Goal: Task Accomplishment & Management: Manage account settings

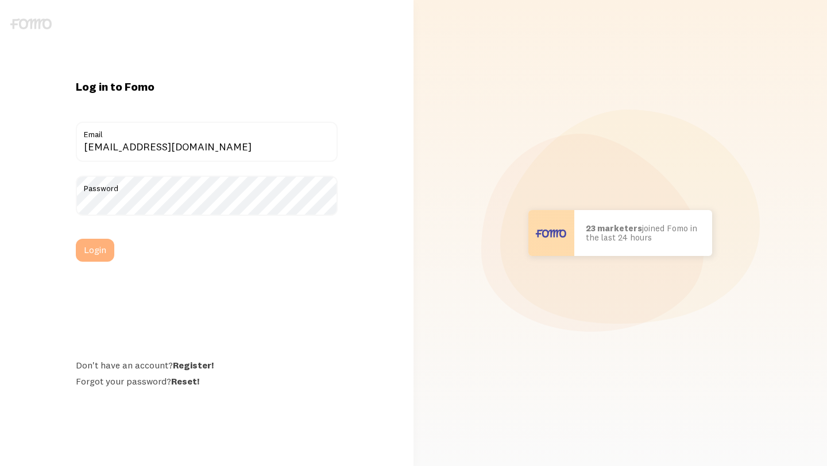
click at [92, 252] on button "Login" at bounding box center [95, 250] width 38 height 23
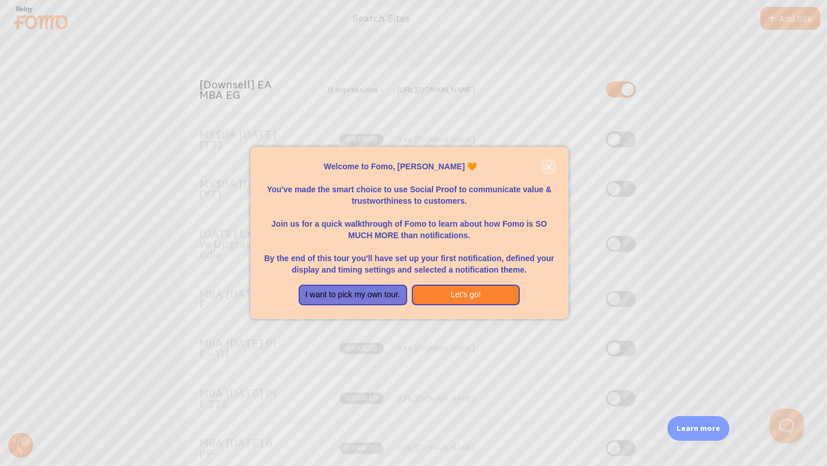
click at [548, 164] on icon "close," at bounding box center [548, 167] width 6 height 6
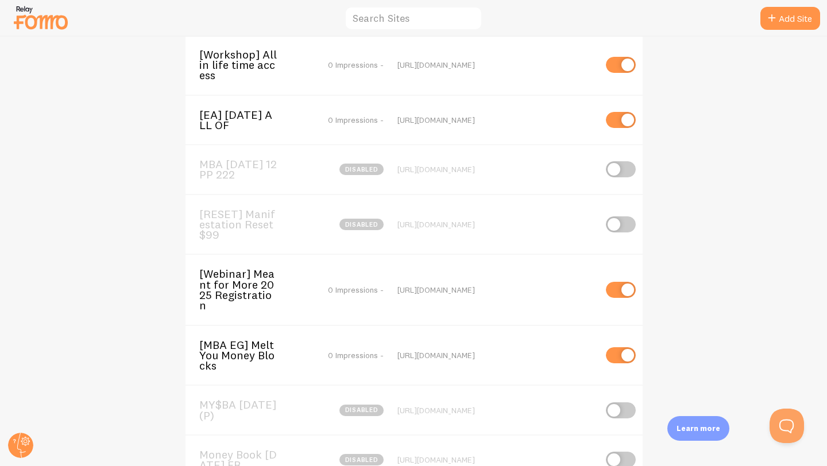
scroll to position [1787, 0]
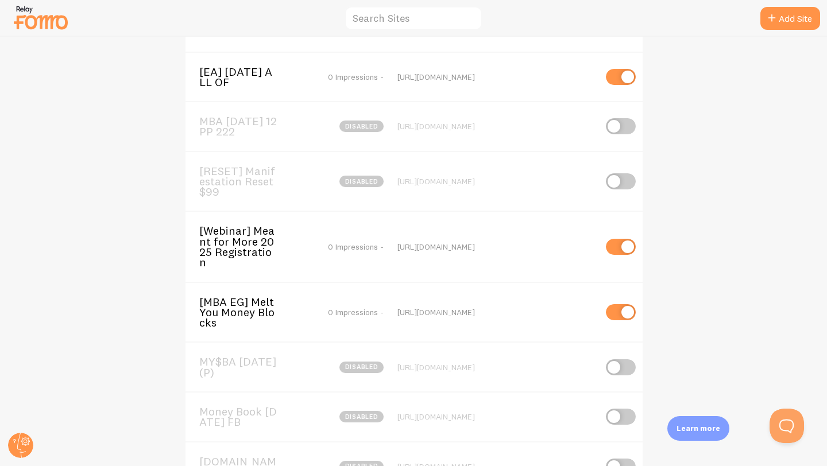
click at [611, 305] on input "checkbox" at bounding box center [621, 312] width 30 height 16
checkbox input "false"
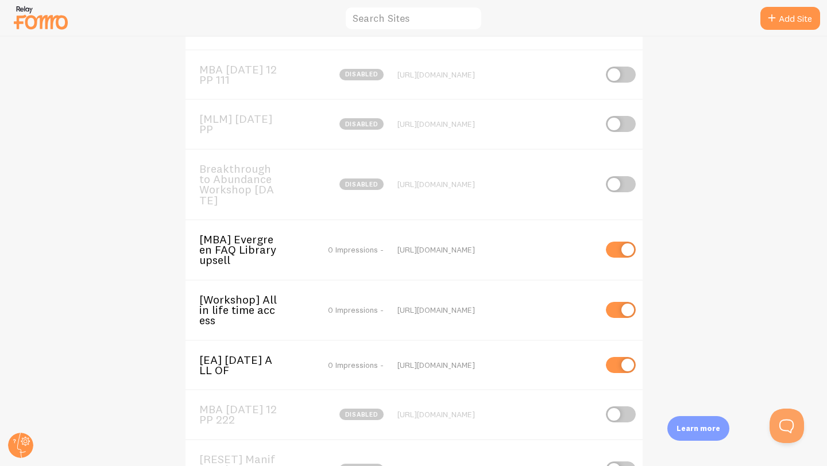
scroll to position [1500, 0]
click at [617, 307] on input "checkbox" at bounding box center [621, 309] width 30 height 16
checkbox input "false"
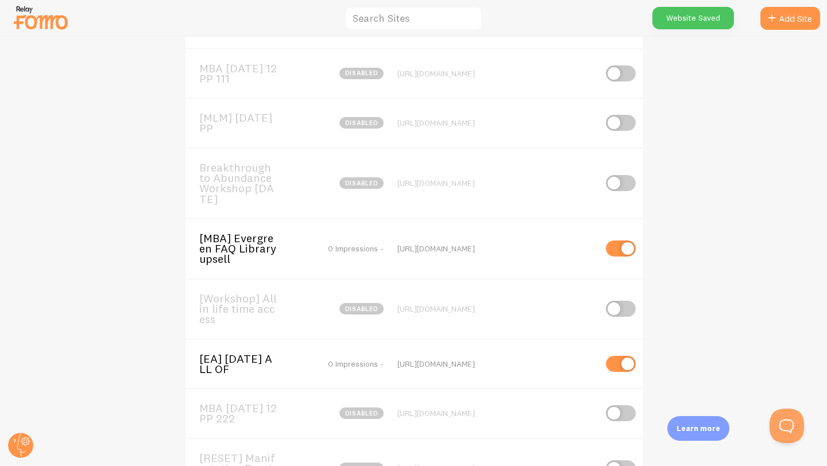
click at [618, 362] on input "checkbox" at bounding box center [621, 364] width 30 height 16
checkbox input "false"
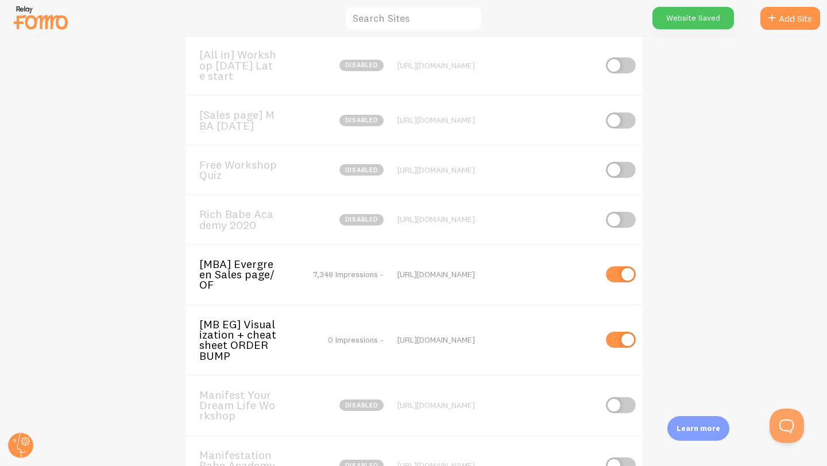
scroll to position [1054, 0]
click at [614, 339] on input "checkbox" at bounding box center [621, 339] width 30 height 16
checkbox input "false"
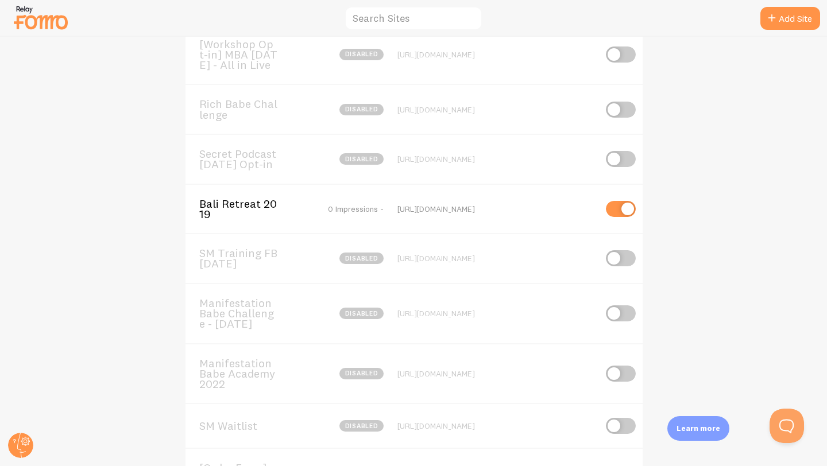
scroll to position [4247, 0]
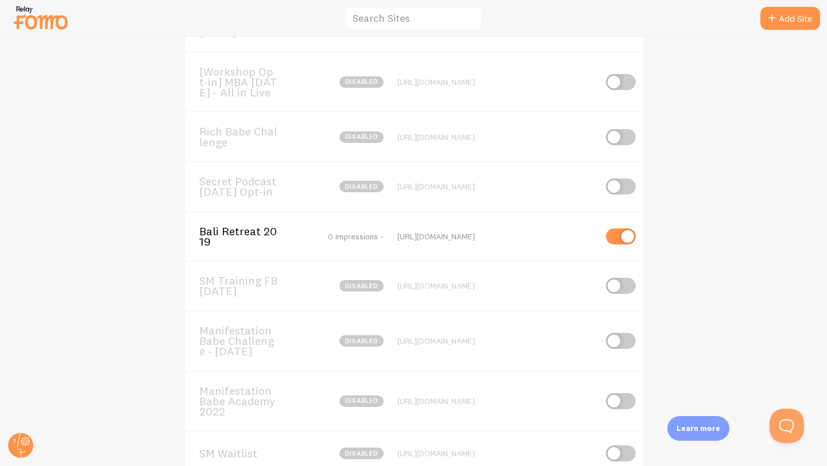
click at [616, 242] on input "checkbox" at bounding box center [621, 237] width 30 height 16
checkbox input "false"
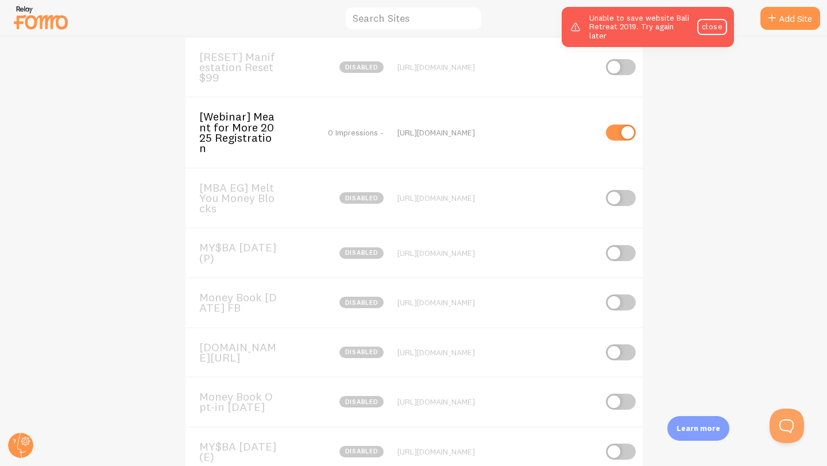
scroll to position [1899, 0]
click at [623, 192] on input "checkbox" at bounding box center [621, 200] width 30 height 16
checkbox input "true"
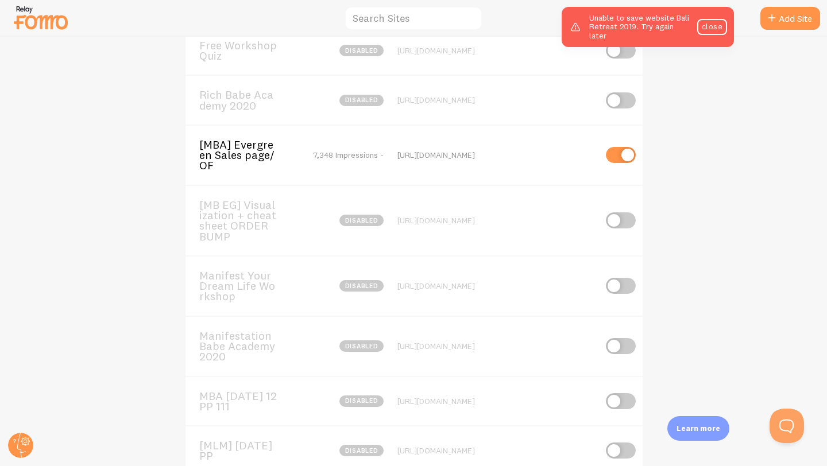
scroll to position [1161, 0]
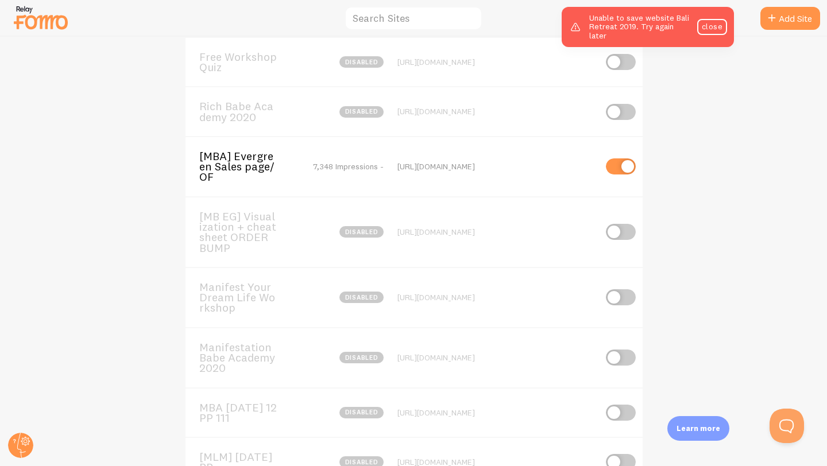
click at [631, 229] on input "checkbox" at bounding box center [621, 232] width 30 height 16
checkbox input "true"
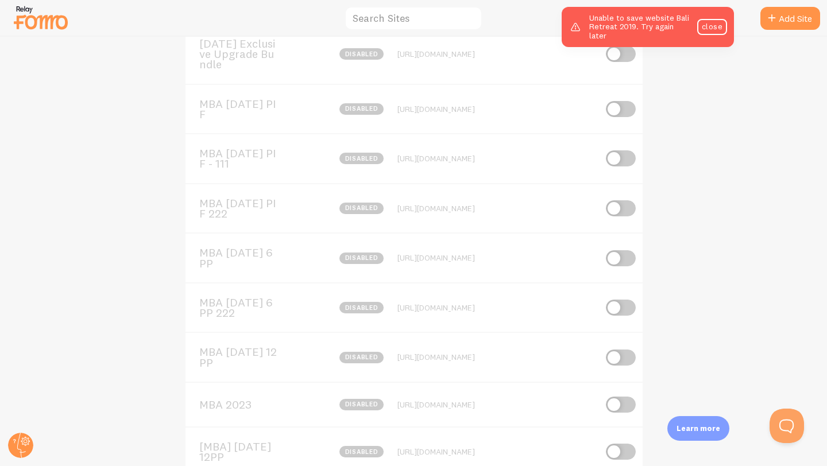
scroll to position [0, 0]
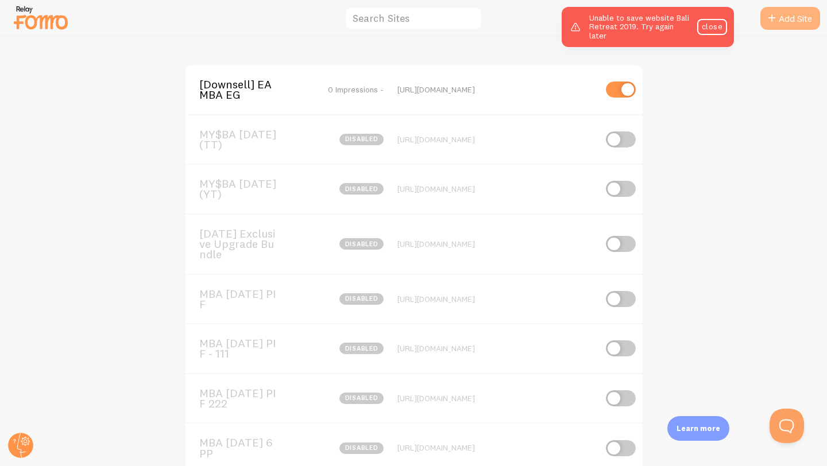
click at [789, 22] on link "Add Site" at bounding box center [790, 18] width 60 height 23
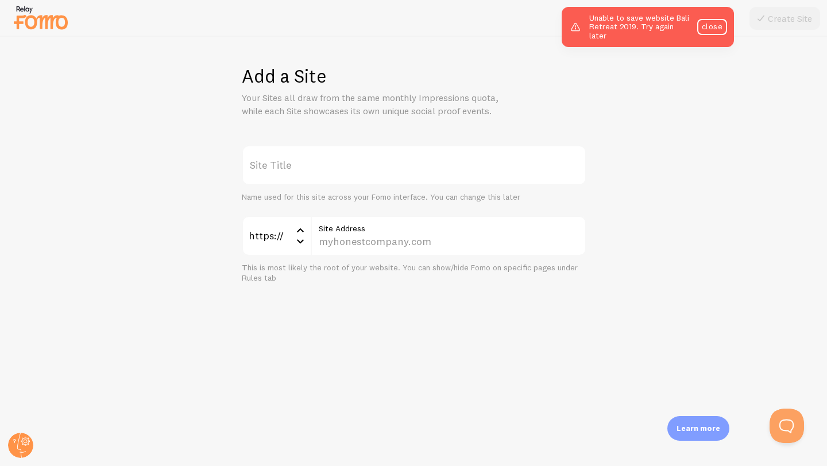
click at [405, 155] on label "Site Title" at bounding box center [414, 165] width 344 height 40
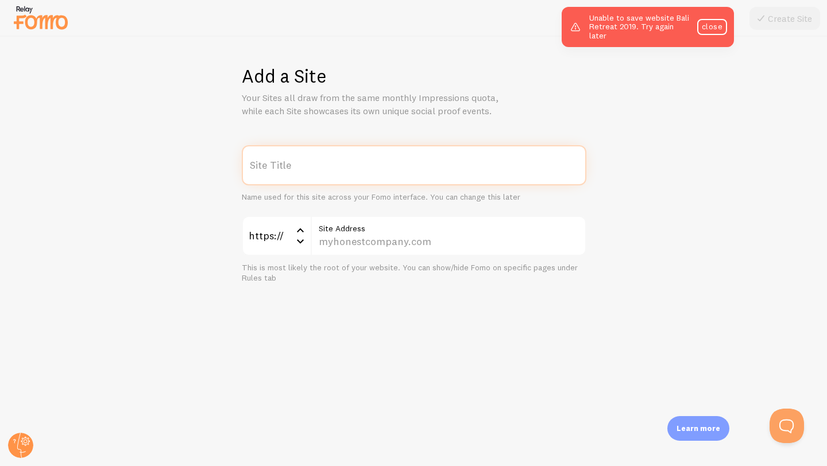
click at [405, 155] on input "Site Title" at bounding box center [414, 165] width 344 height 40
type input "Money Sex Magic Sales Page"
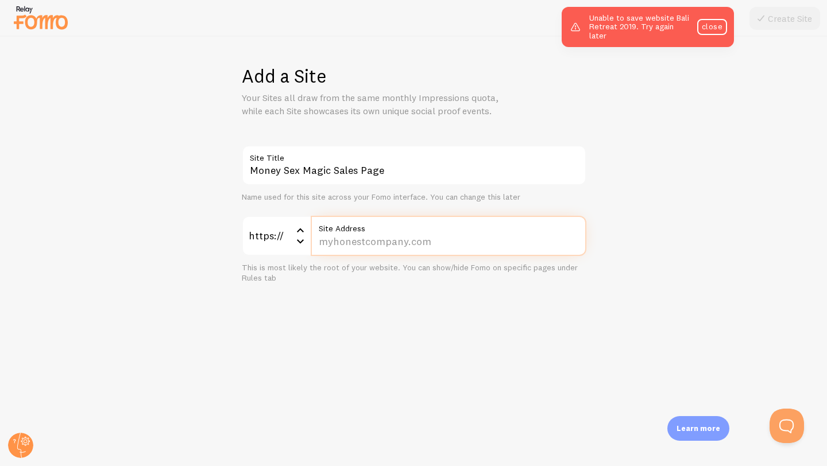
click at [400, 247] on input "Site Address" at bounding box center [449, 236] width 276 height 40
paste input "[DOMAIN_NAME][URL]"
type input "[DOMAIN_NAME][URL]"
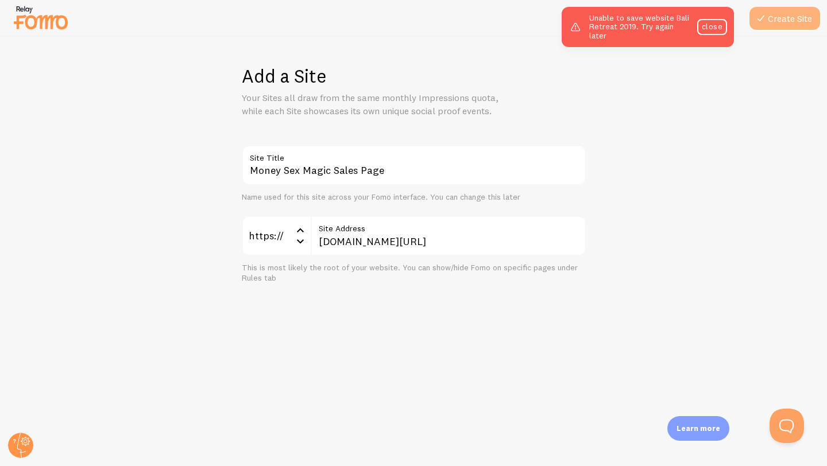
click at [773, 17] on button "Create Site" at bounding box center [784, 18] width 71 height 23
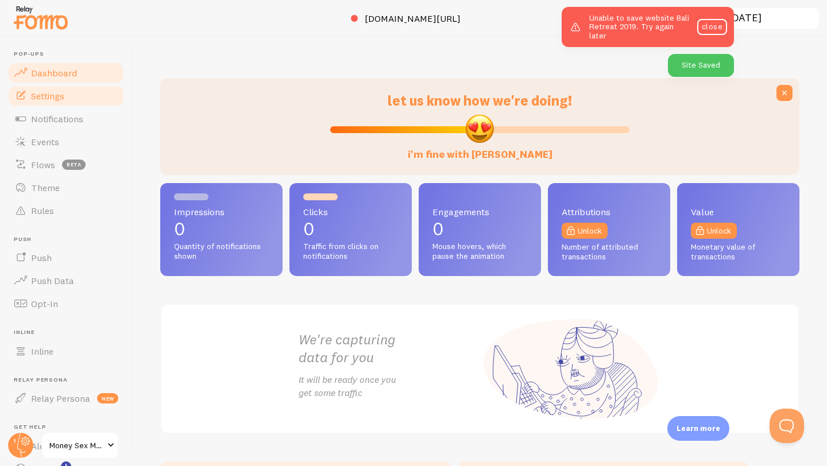
click at [71, 92] on link "Settings" at bounding box center [66, 95] width 118 height 23
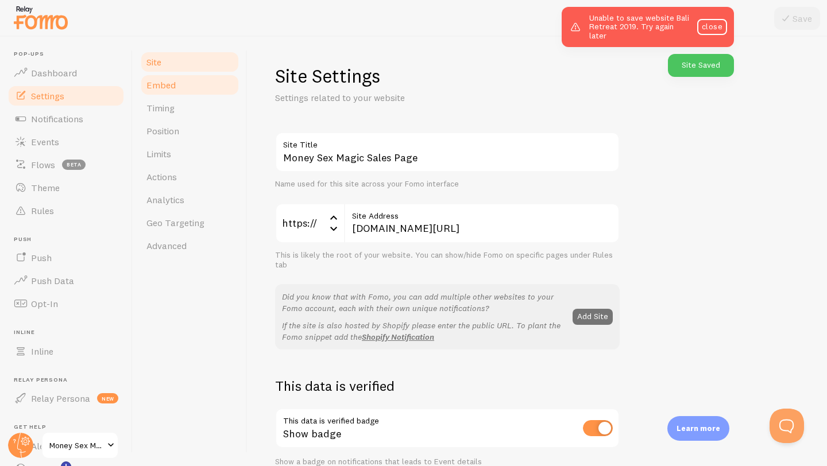
click at [180, 92] on link "Embed" at bounding box center [190, 84] width 100 height 23
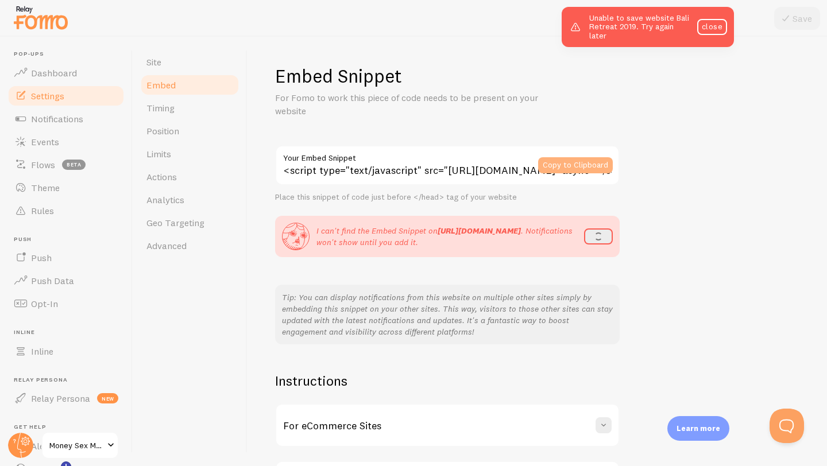
click at [577, 167] on button "Copy to Clipboard" at bounding box center [575, 165] width 75 height 16
click at [167, 104] on span "Timing" at bounding box center [160, 107] width 28 height 11
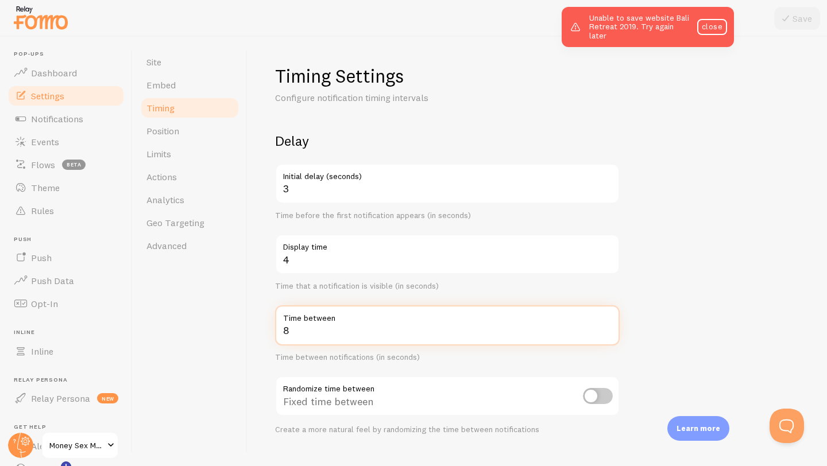
click at [300, 326] on input "8" at bounding box center [447, 325] width 344 height 40
type input "8"
type input "4"
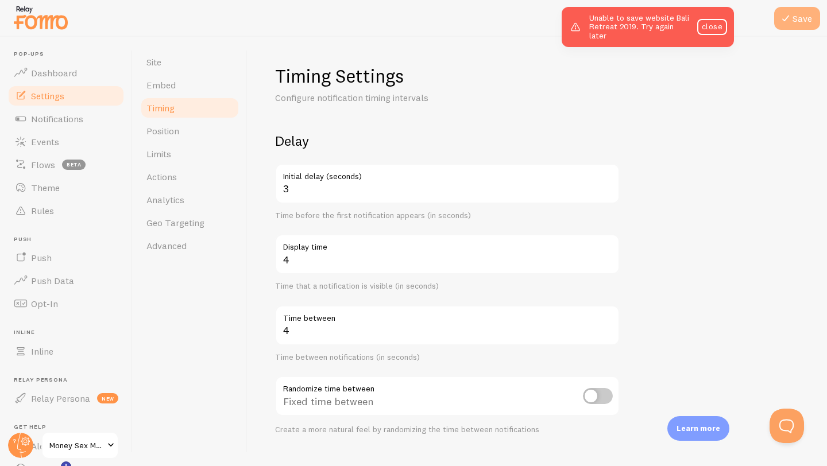
click at [787, 19] on icon at bounding box center [786, 18] width 14 height 14
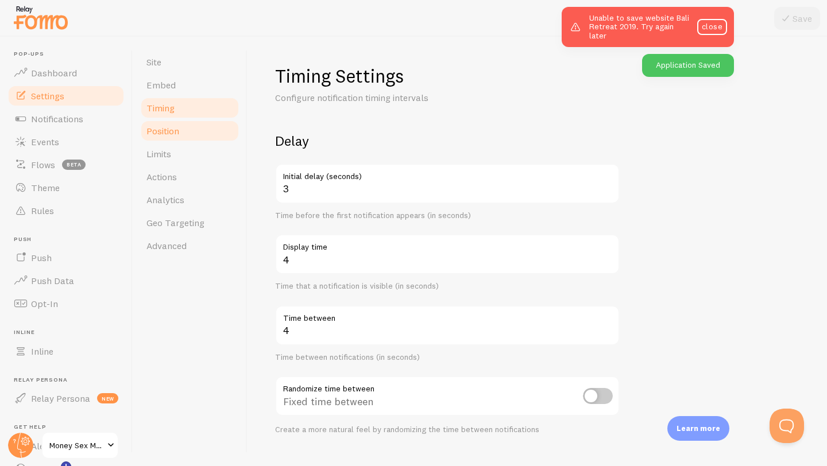
click at [180, 132] on link "Position" at bounding box center [190, 130] width 100 height 23
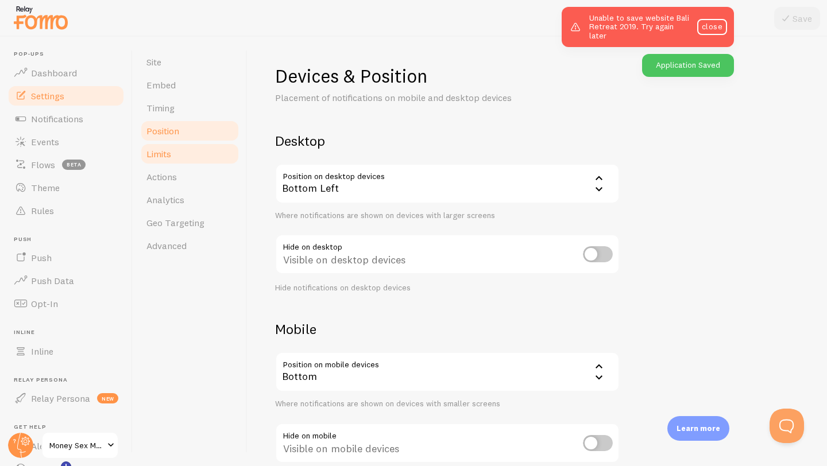
click at [175, 150] on link "Limits" at bounding box center [190, 153] width 100 height 23
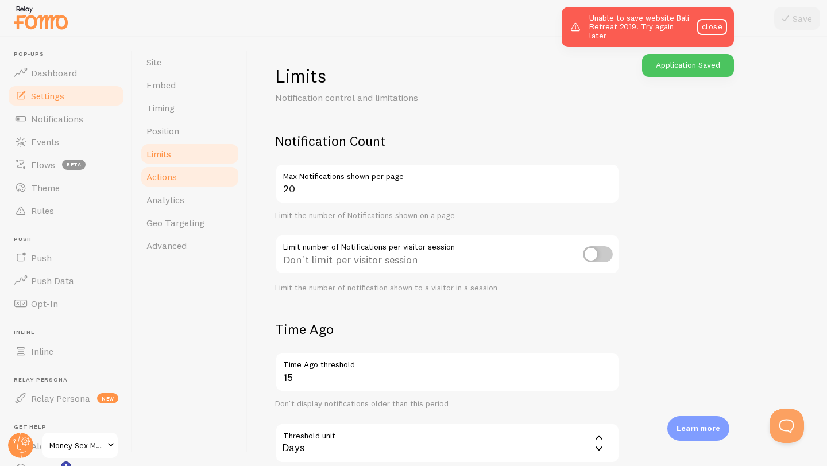
click at [171, 172] on span "Actions" at bounding box center [161, 176] width 30 height 11
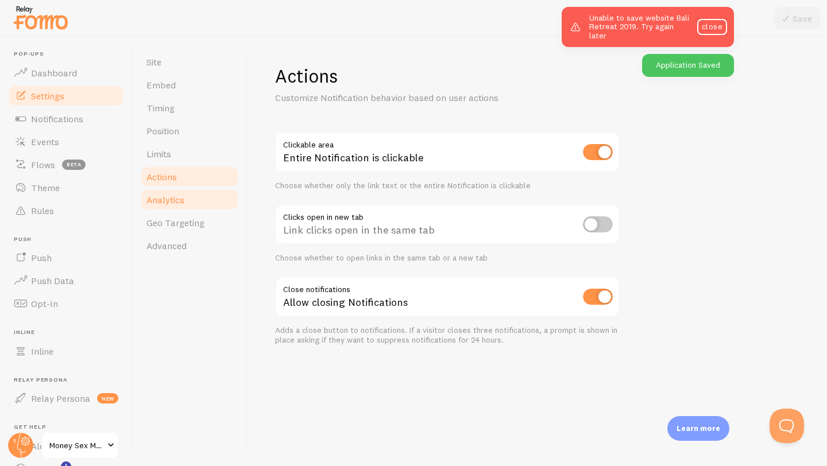
click at [168, 204] on span "Analytics" at bounding box center [165, 199] width 38 height 11
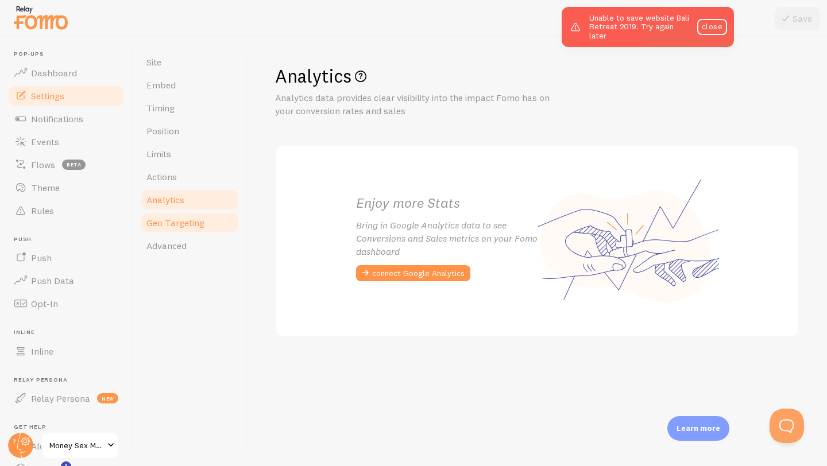
click at [167, 224] on span "Geo Targeting" at bounding box center [175, 222] width 58 height 11
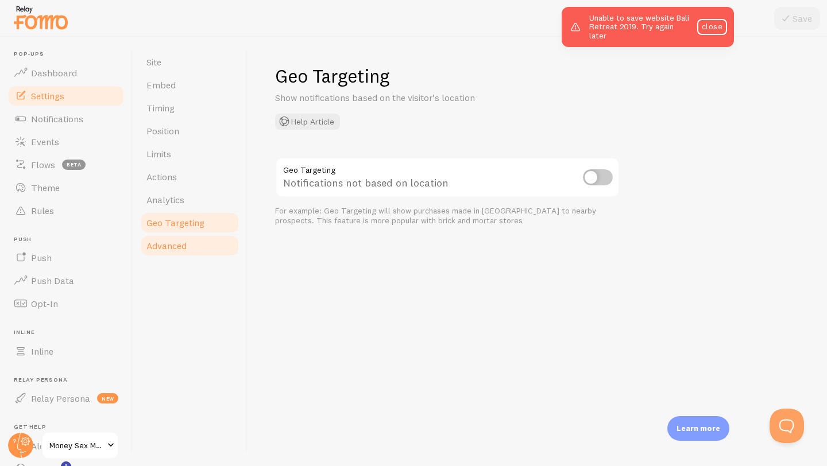
click at [167, 238] on link "Advanced" at bounding box center [190, 245] width 100 height 23
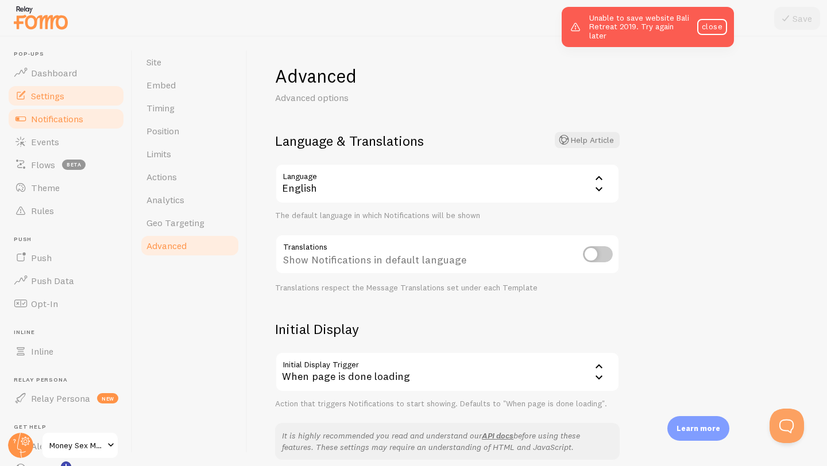
click at [59, 121] on span "Notifications" at bounding box center [57, 118] width 52 height 11
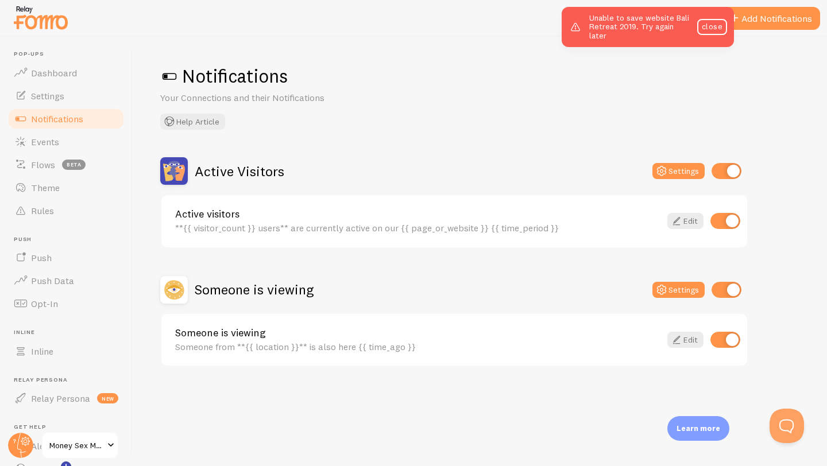
click at [723, 173] on input "checkbox" at bounding box center [726, 171] width 30 height 16
checkbox input "false"
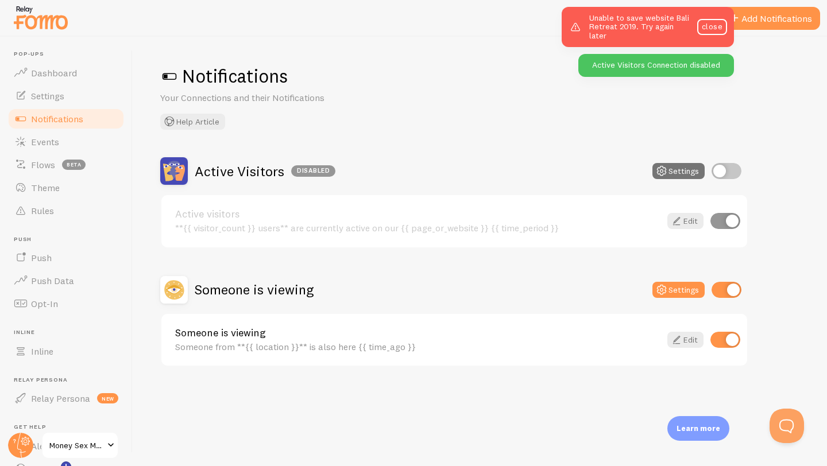
click at [719, 287] on input "checkbox" at bounding box center [726, 290] width 30 height 16
checkbox input "false"
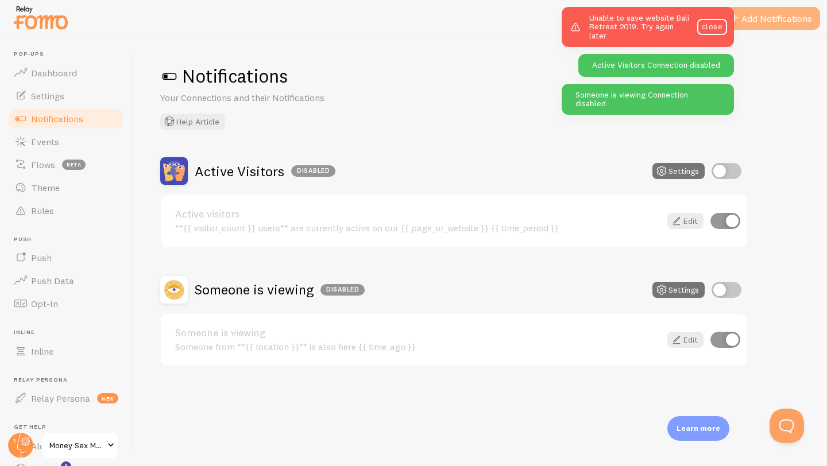
click at [771, 22] on button "Add Notifications" at bounding box center [771, 18] width 97 height 23
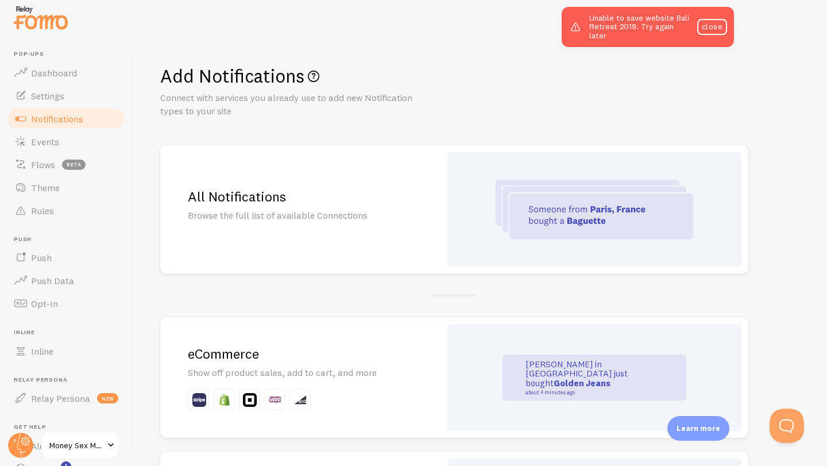
click at [415, 196] on div "All Notifications Browse the full list of available Connections" at bounding box center [300, 209] width 280 height 129
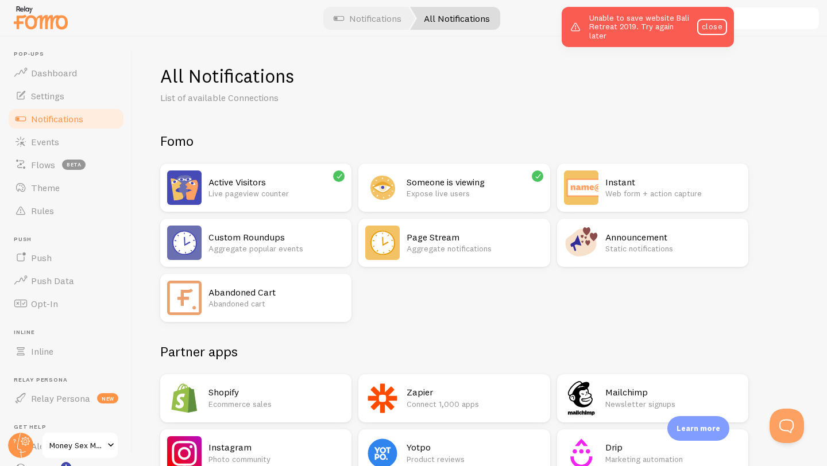
click at [433, 398] on h2 "Zapier" at bounding box center [474, 392] width 136 height 12
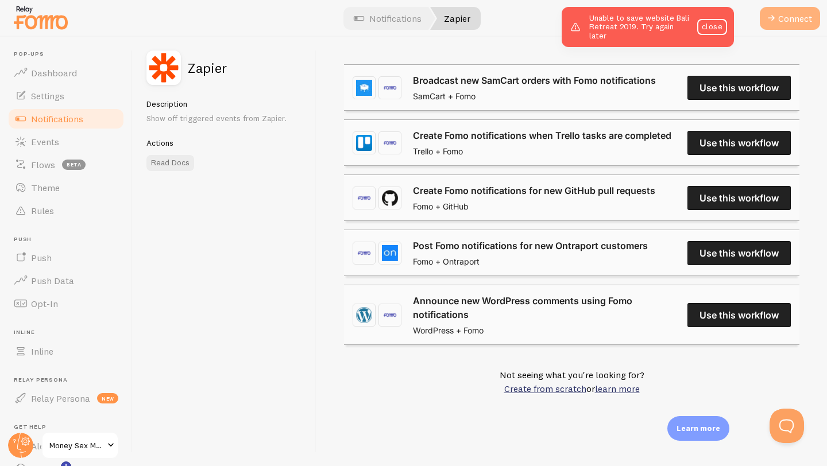
click at [789, 22] on button "Connect" at bounding box center [790, 18] width 60 height 23
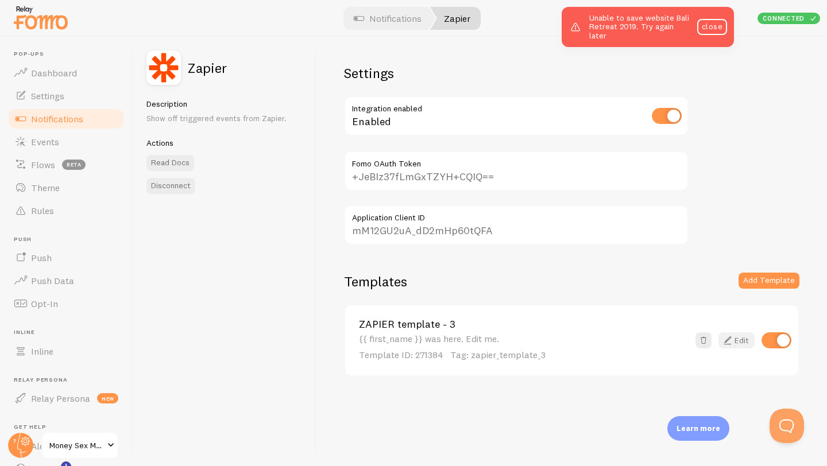
click at [737, 335] on link "Edit" at bounding box center [736, 340] width 36 height 16
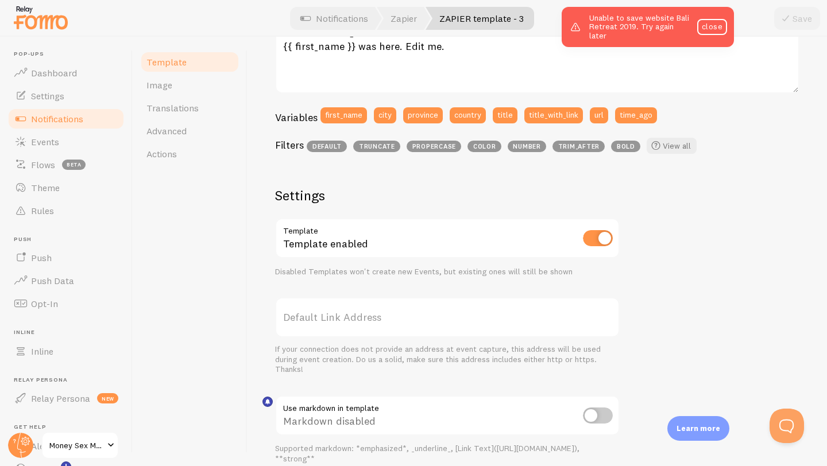
scroll to position [392, 0]
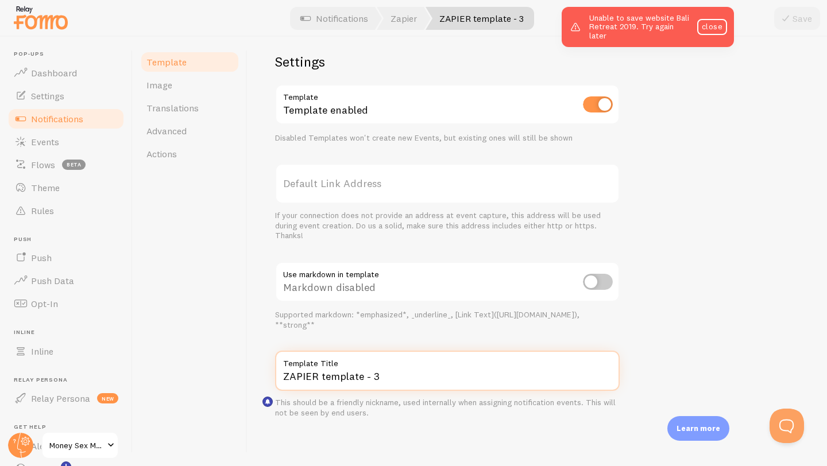
drag, startPoint x: 384, startPoint y: 374, endPoint x: 237, endPoint y: 365, distance: 147.2
click at [242, 367] on div "Template Image Translations Advanced Actions ZAPIER template - 3 Compose your m…" at bounding box center [480, 251] width 694 height 429
type input "M$M Sales Page"
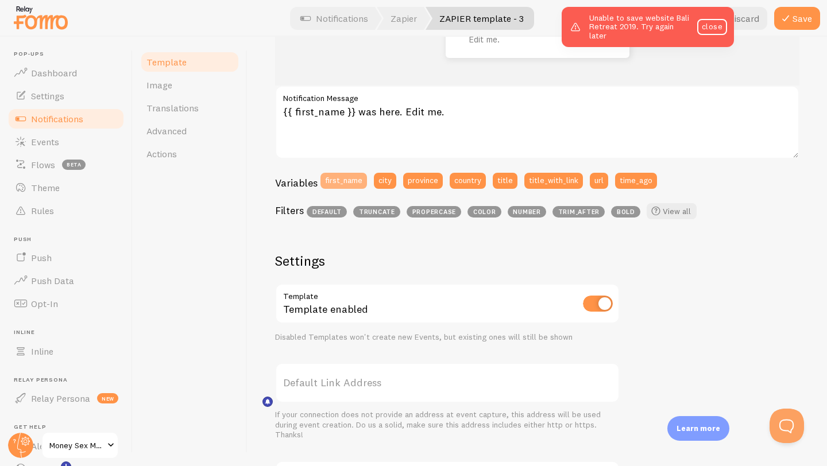
scroll to position [192, 0]
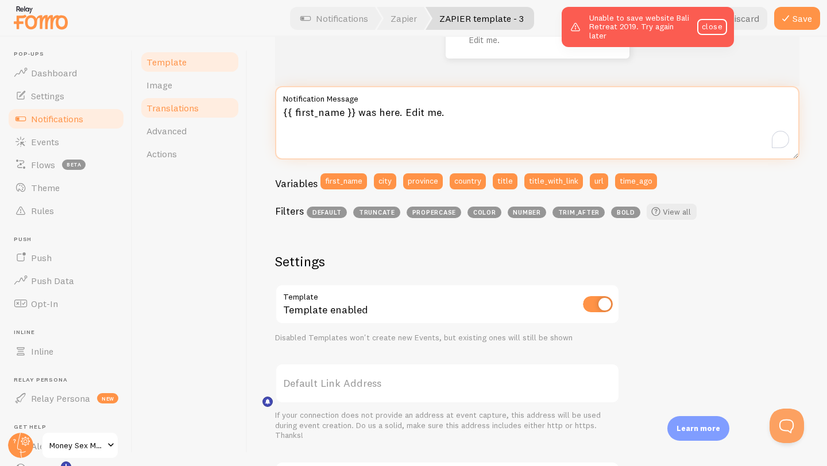
drag, startPoint x: 455, startPoint y: 109, endPoint x: 218, endPoint y: 110, distance: 237.1
click at [219, 111] on div "Template Image Translations Advanced Actions M$M Sales Page Compose your messag…" at bounding box center [480, 251] width 694 height 429
paste textarea "just signed up for {{ title | bold | tada! }}! {{ time_ago }}"
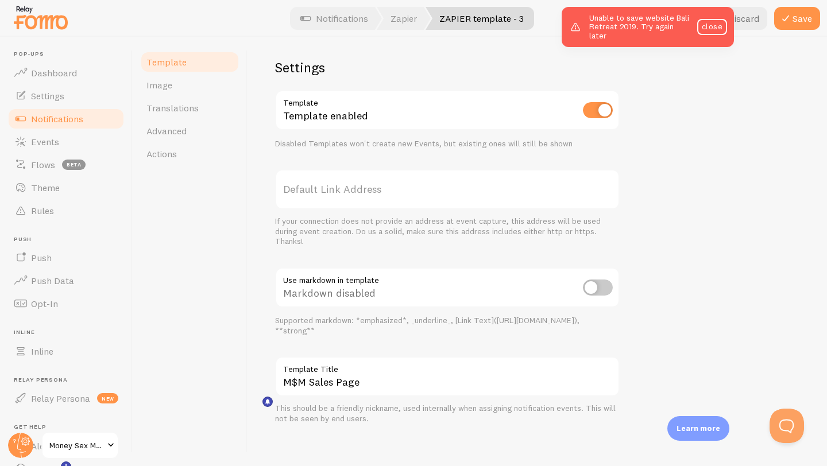
scroll to position [392, 0]
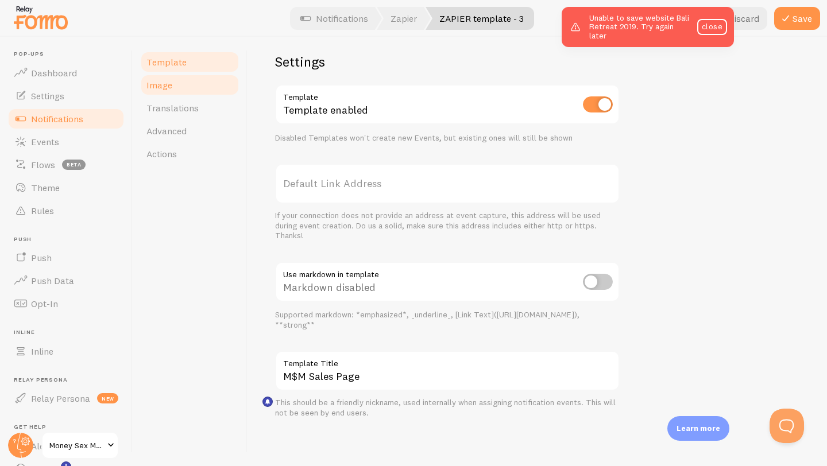
type textarea "{{ first_name }} just signed up for {{ title | bold | tada! }}! {{ time_ago }}"
click at [184, 88] on link "Image" at bounding box center [190, 84] width 100 height 23
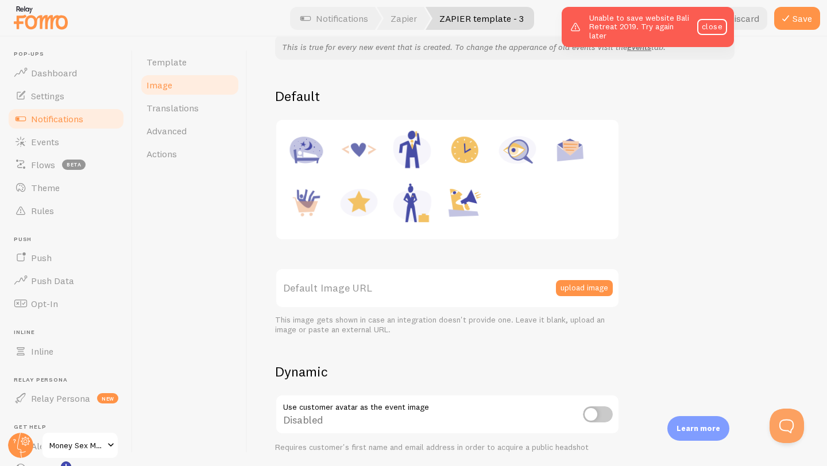
scroll to position [186, 0]
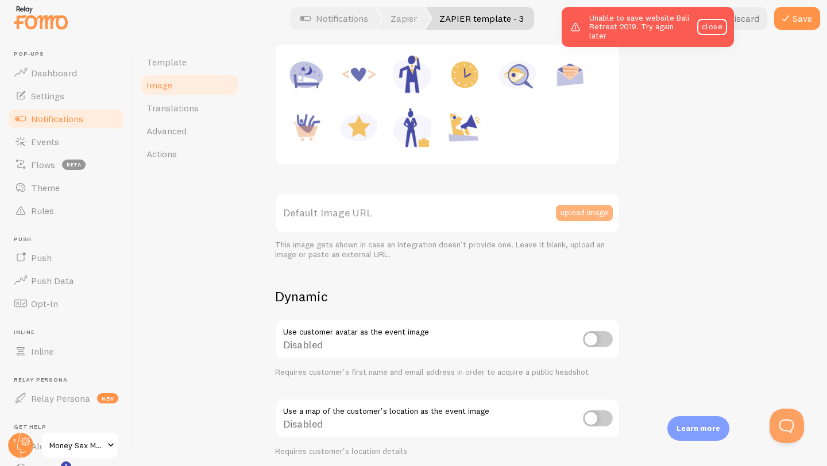
click at [583, 217] on button "upload image" at bounding box center [584, 213] width 57 height 16
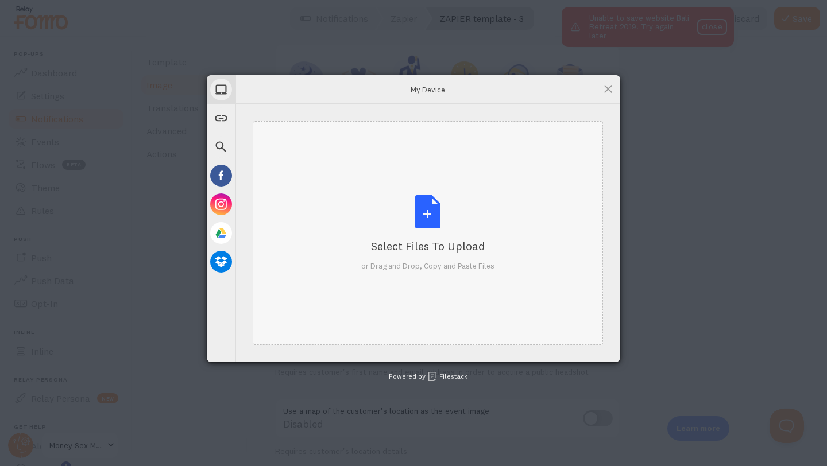
click at [434, 212] on div "Select Files to Upload or Drag and Drop, Copy and Paste Files" at bounding box center [427, 233] width 133 height 76
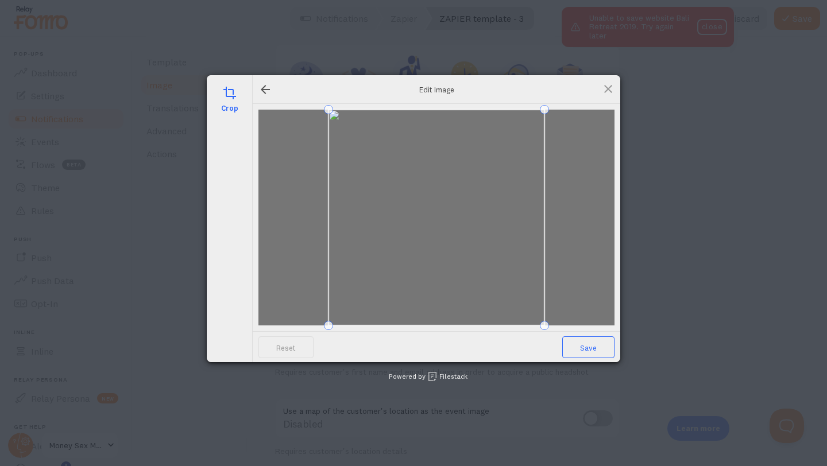
click at [604, 352] on span "Save" at bounding box center [588, 347] width 52 height 22
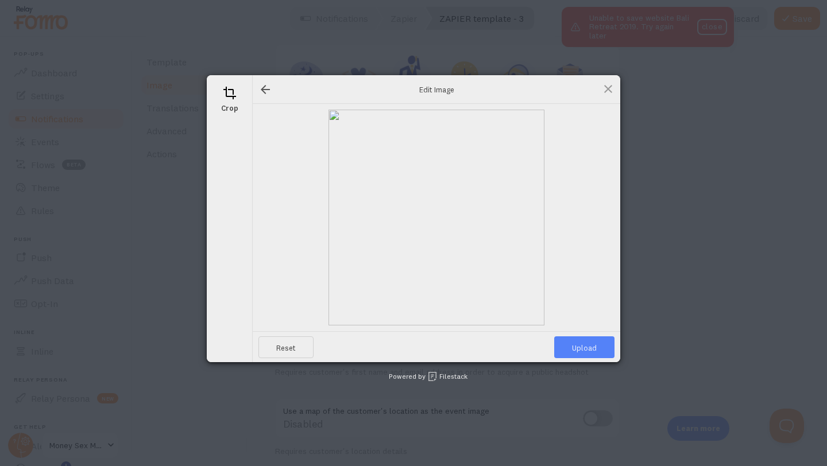
click at [587, 348] on span "Upload" at bounding box center [584, 347] width 60 height 22
type input "[URL][DOMAIN_NAME][DOMAIN_NAME]"
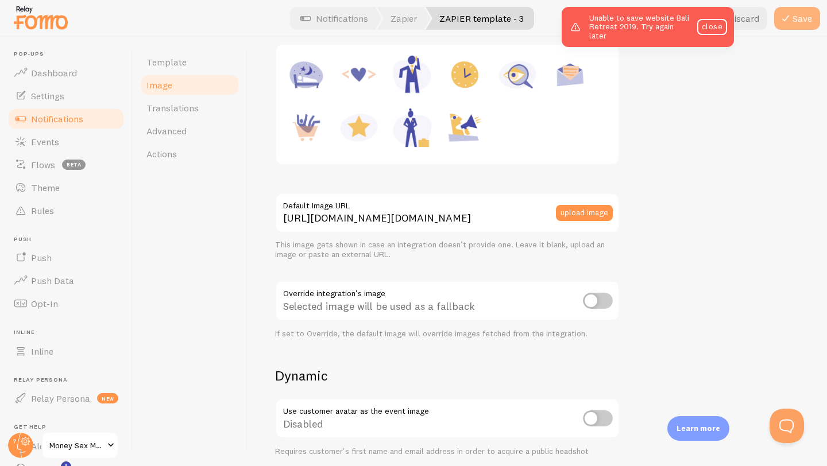
click at [792, 21] on button "Save" at bounding box center [797, 18] width 46 height 23
click at [173, 55] on link "Template" at bounding box center [190, 62] width 100 height 23
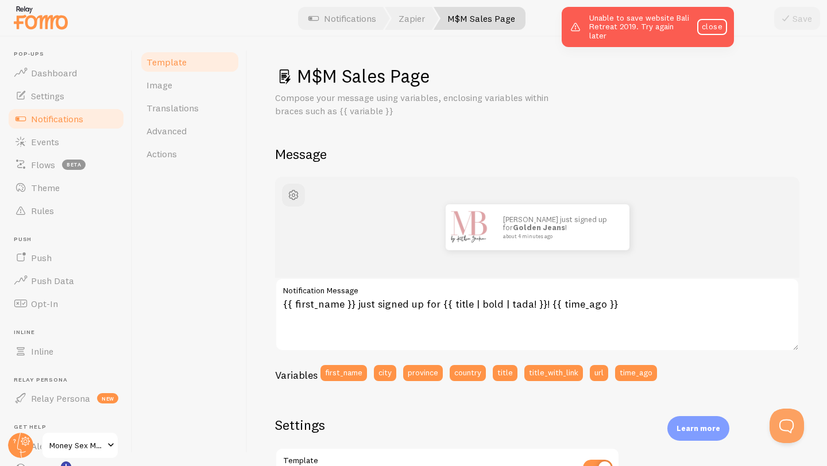
click at [80, 119] on span "Notifications" at bounding box center [57, 118] width 52 height 11
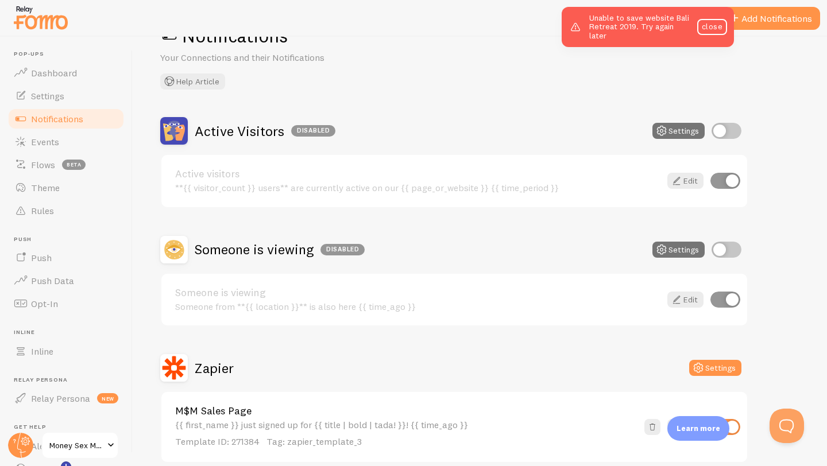
scroll to position [92, 0]
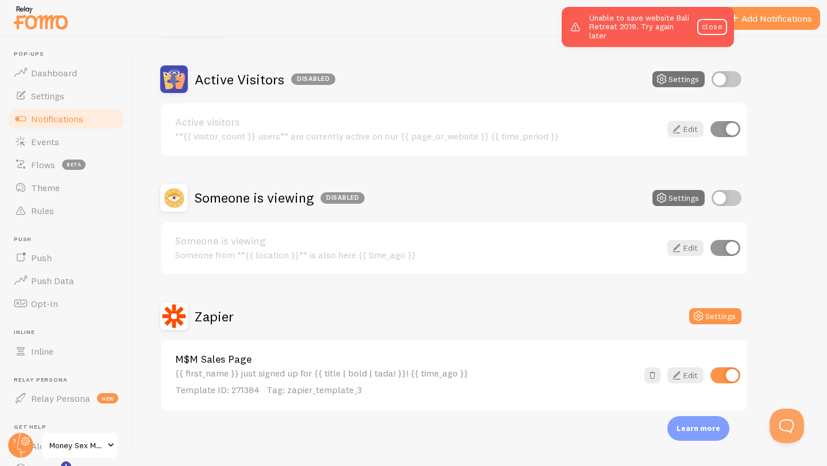
click at [388, 371] on div "{{ first_name }} just signed up for {{ title | bold | tada! }}! {{ time_ago }} …" at bounding box center [406, 382] width 462 height 28
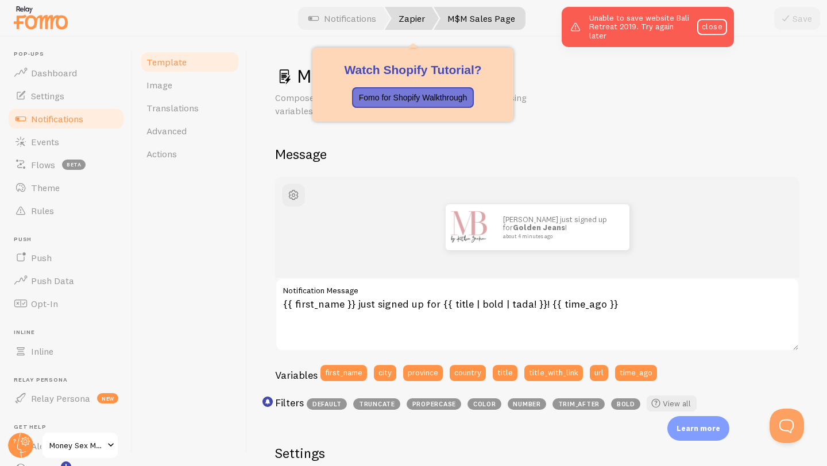
click at [416, 18] on link "Zapier" at bounding box center [412, 18] width 54 height 23
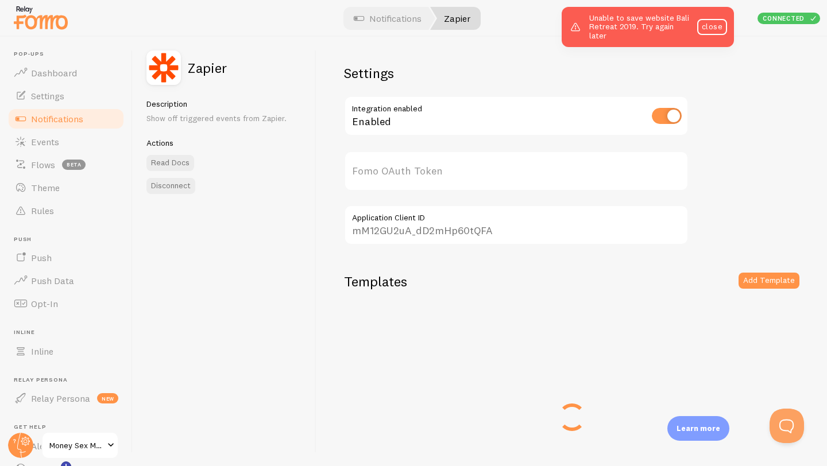
type input "+JeBIz37fLmGxTZYH+CQIQ=="
drag, startPoint x: 504, startPoint y: 181, endPoint x: 299, endPoint y: 181, distance: 205.0
click at [299, 181] on div "Zapier Description Show off triggered events from Zapier. Actions Read Docs Dis…" at bounding box center [480, 251] width 694 height 429
drag, startPoint x: 498, startPoint y: 231, endPoint x: 311, endPoint y: 233, distance: 187.2
click at [311, 233] on div "Zapier Description Show off triggered events from Zapier. Actions Read Docs Dis…" at bounding box center [480, 251] width 694 height 429
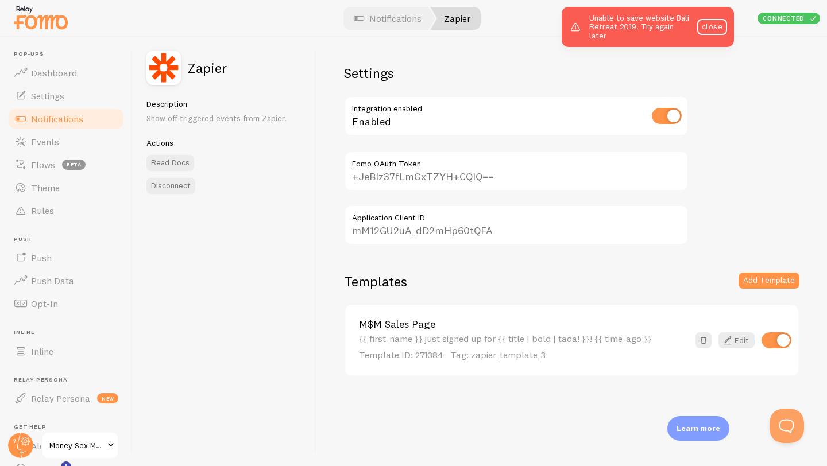
scroll to position [13, 0]
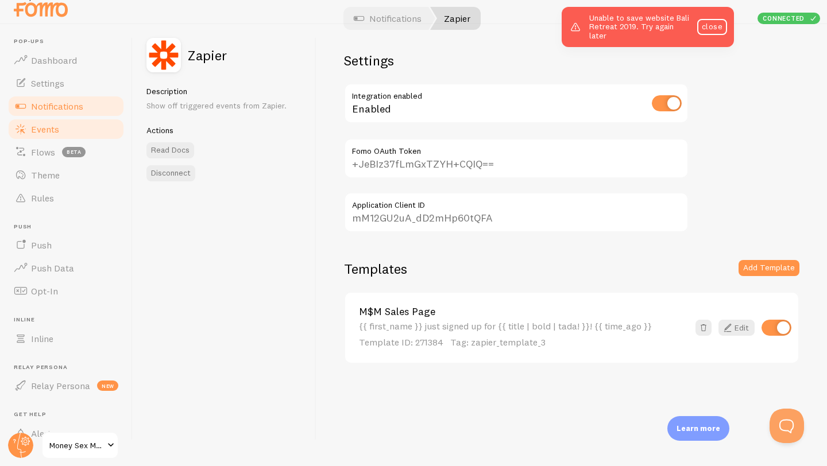
click at [58, 125] on span "Events" at bounding box center [45, 128] width 28 height 11
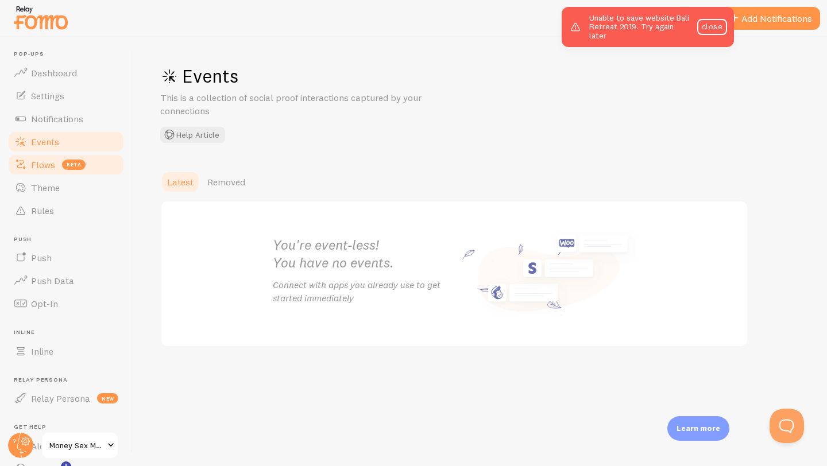
click at [45, 160] on span "Flows" at bounding box center [43, 164] width 24 height 11
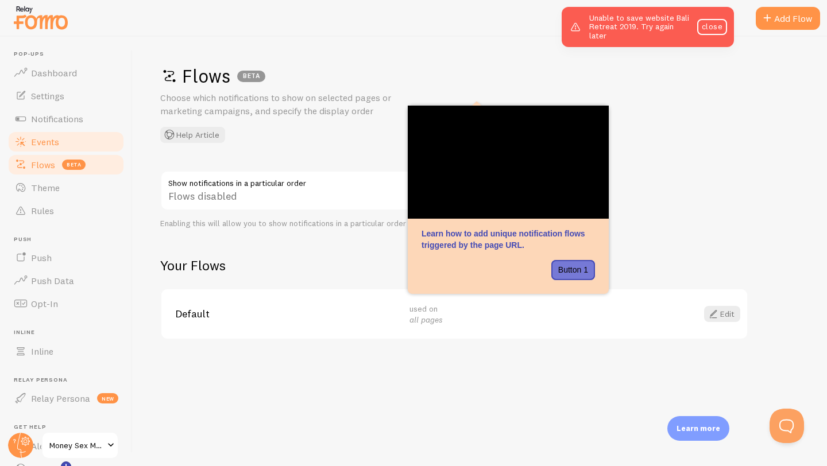
click at [64, 141] on link "Events" at bounding box center [66, 141] width 118 height 23
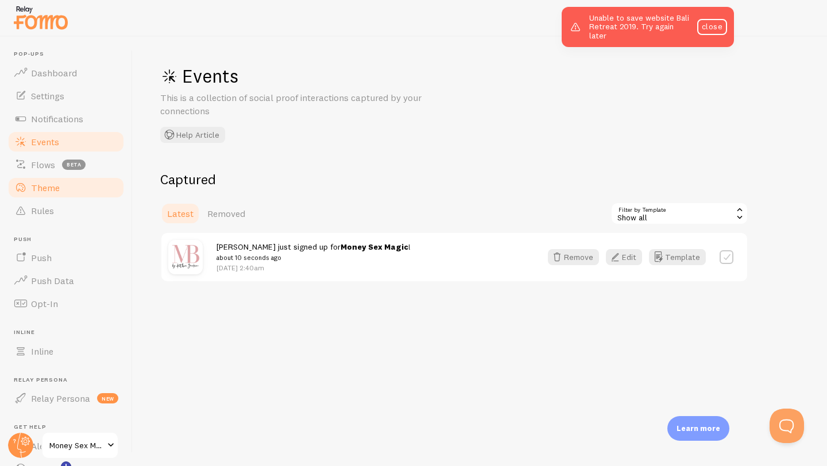
click at [52, 185] on span "Theme" at bounding box center [45, 187] width 29 height 11
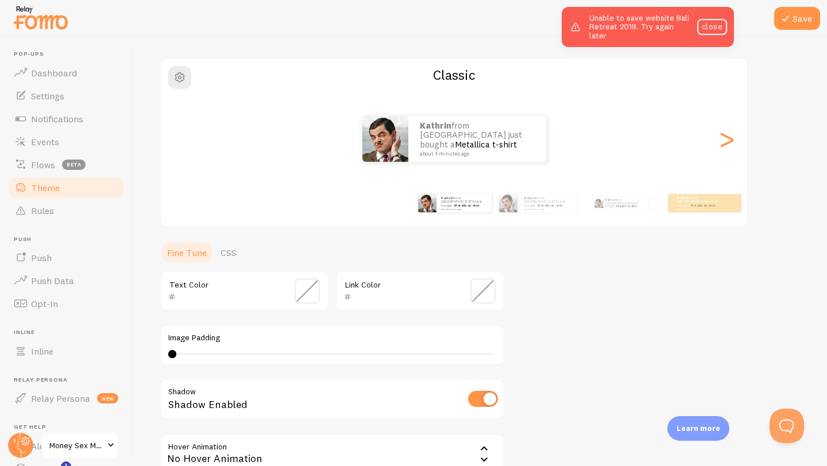
scroll to position [111, 0]
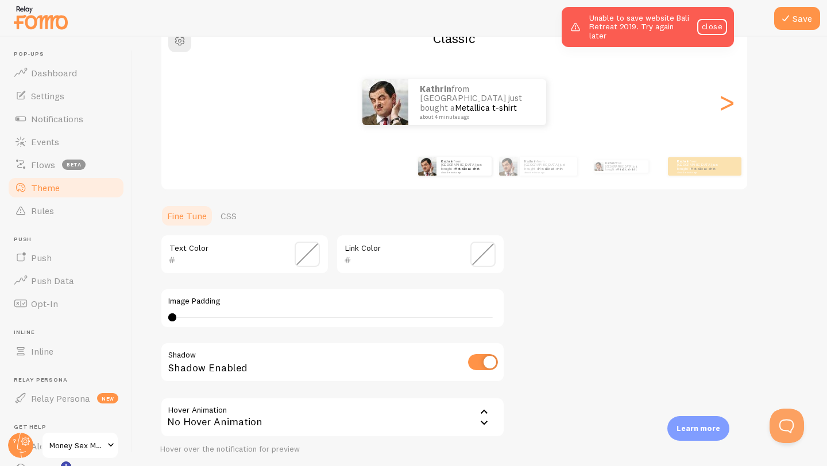
click at [191, 261] on input "text" at bounding box center [228, 260] width 105 height 14
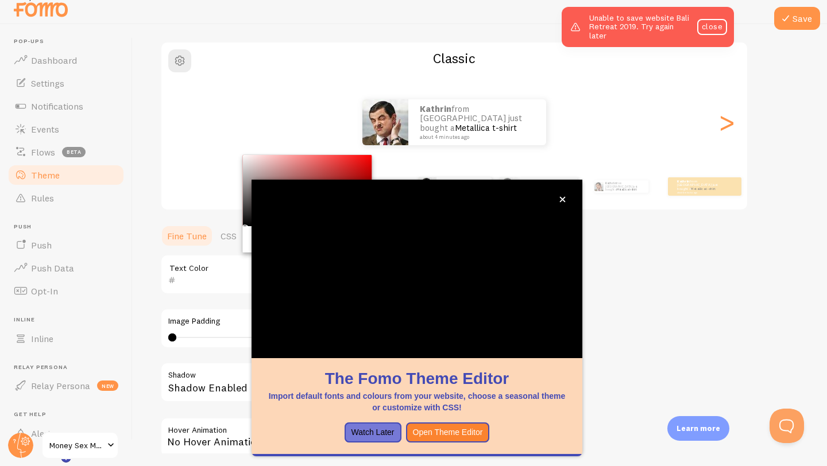
scroll to position [75, 0]
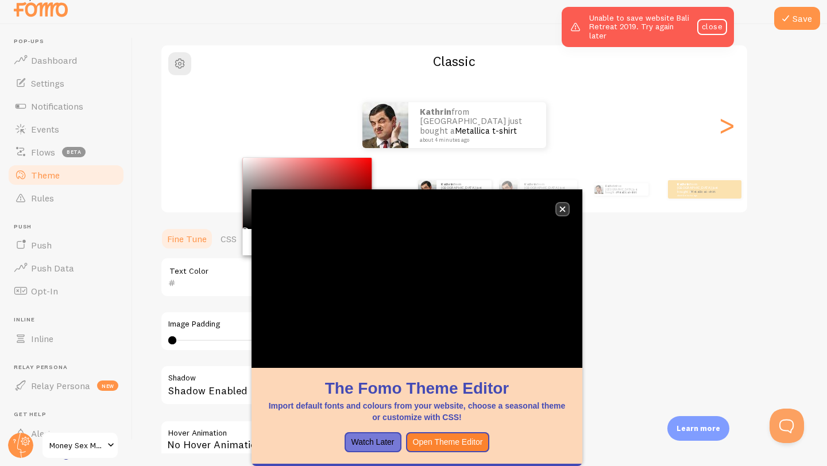
click at [563, 207] on icon "close," at bounding box center [562, 209] width 6 height 6
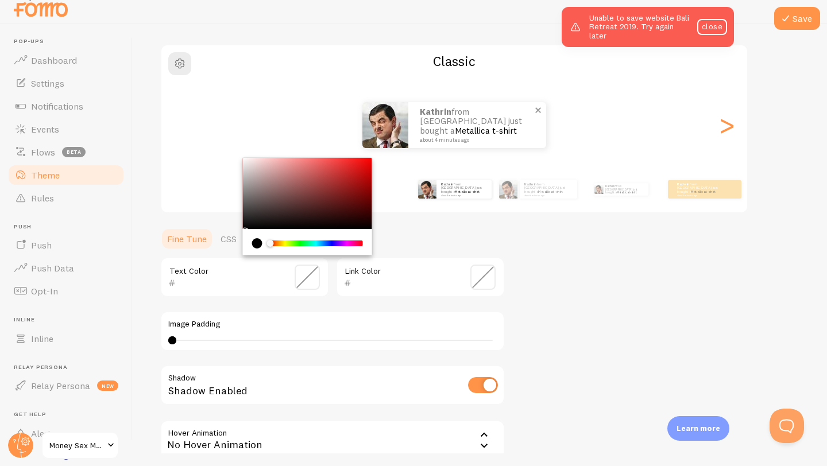
scroll to position [13, 0]
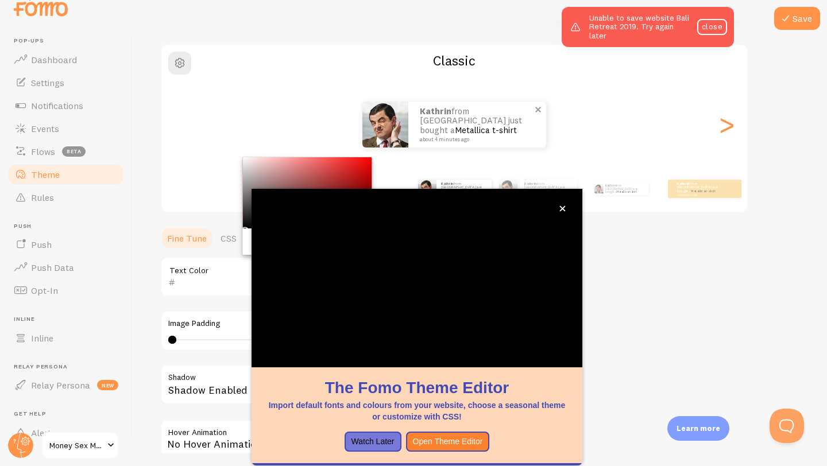
paste input "https:/"
click at [562, 208] on icon "close," at bounding box center [563, 209] width 6 height 6
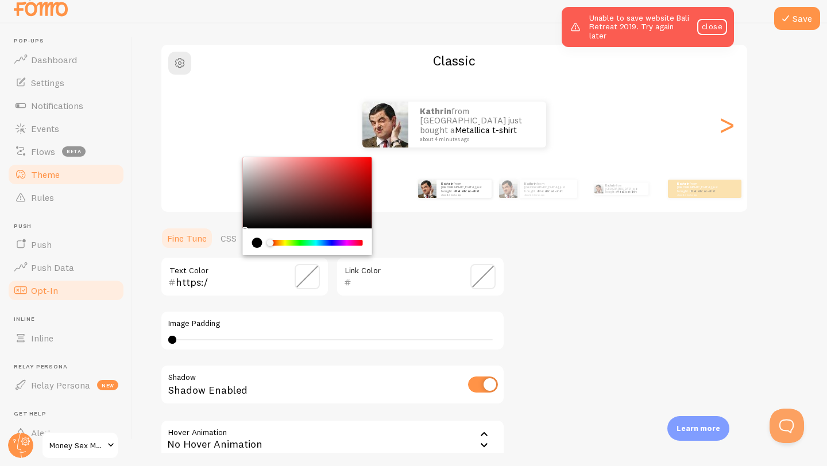
drag, startPoint x: 216, startPoint y: 285, endPoint x: 120, endPoint y: 282, distance: 95.9
click at [122, 284] on main "Pop-ups Dashboard Settings Notifications Events Flows beta Theme Rules [GEOGRAP…" at bounding box center [413, 238] width 827 height 429
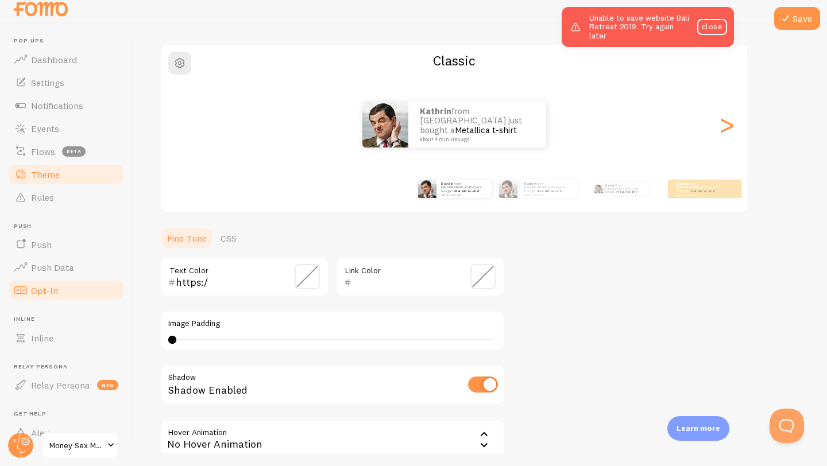
paste input "962d18"
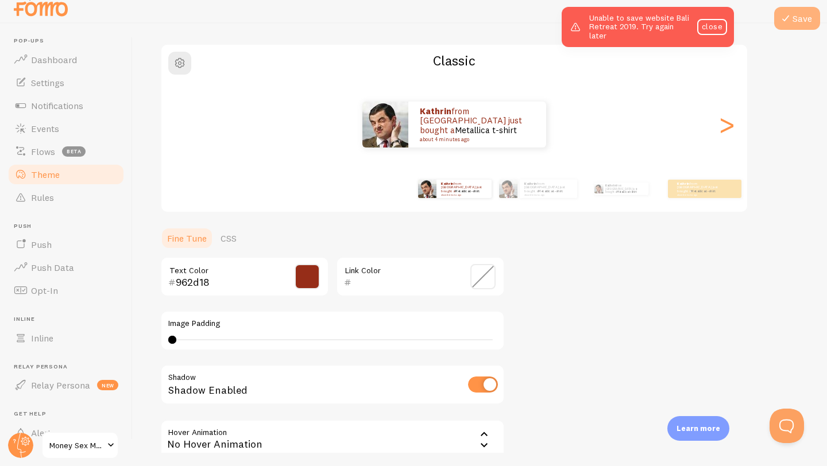
type input "962d18"
click at [797, 20] on button "Save" at bounding box center [797, 18] width 46 height 23
click at [68, 79] on link "Settings" at bounding box center [66, 82] width 118 height 23
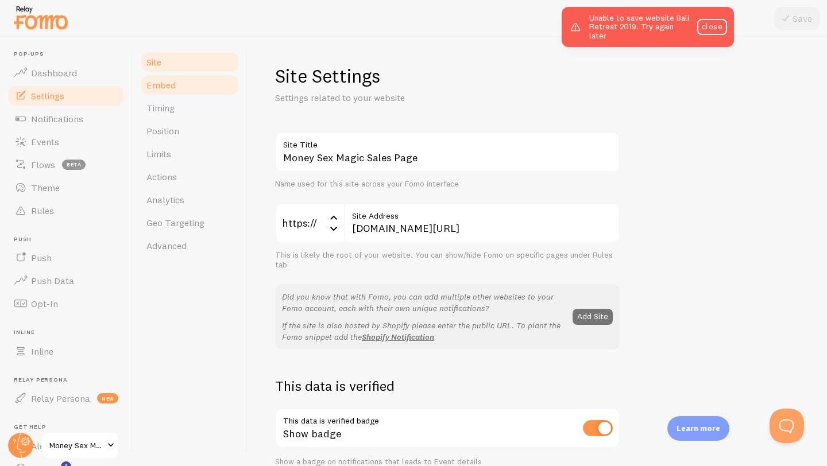
click at [167, 82] on span "Embed" at bounding box center [160, 84] width 29 height 11
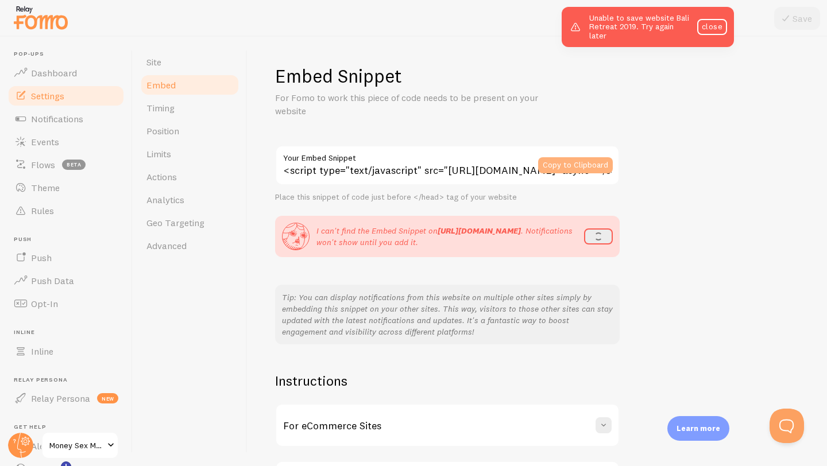
click at [576, 163] on button "Copy to Clipboard" at bounding box center [575, 165] width 75 height 16
click at [606, 235] on button "refresh" at bounding box center [595, 237] width 35 height 16
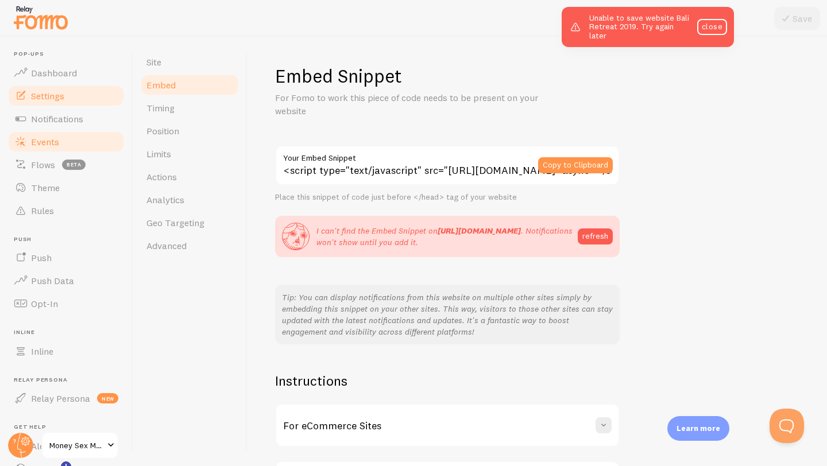
click at [52, 143] on span "Events" at bounding box center [45, 141] width 28 height 11
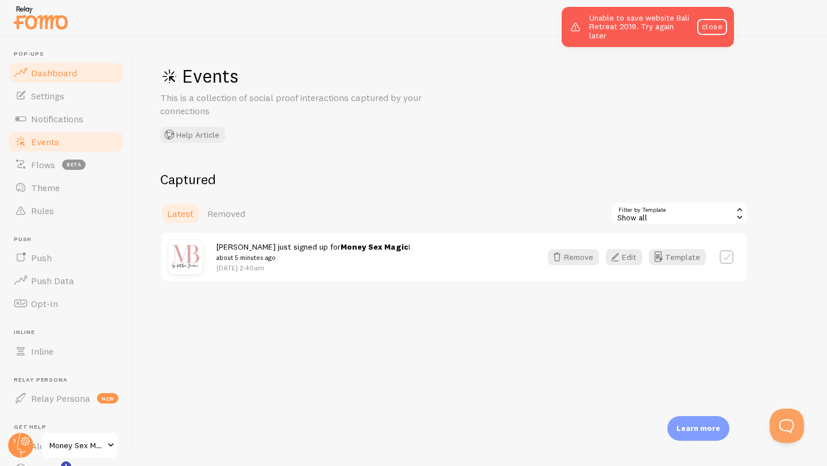
click at [42, 75] on span "Dashboard" at bounding box center [54, 72] width 46 height 11
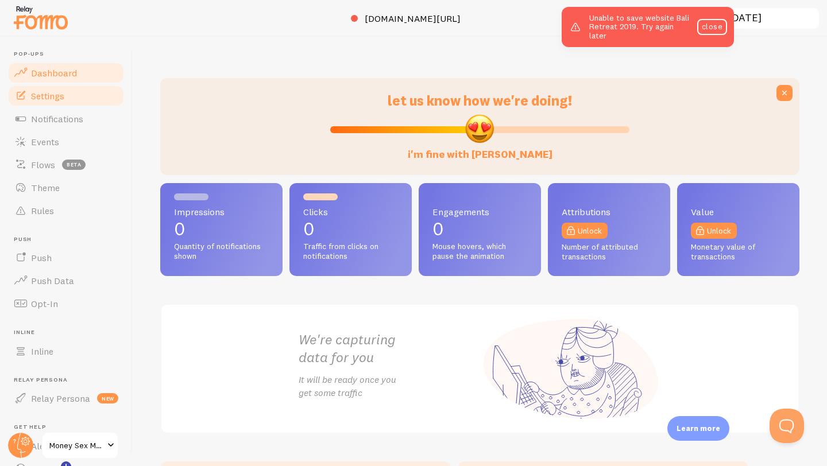
click at [42, 91] on span "Settings" at bounding box center [47, 95] width 33 height 11
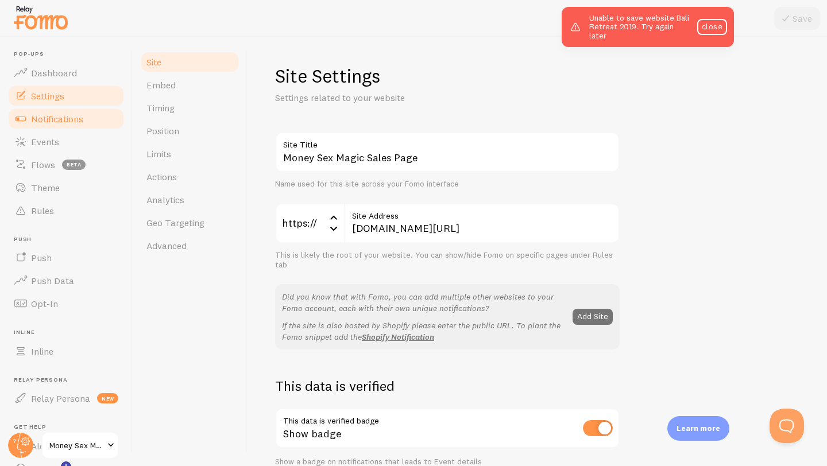
click at [42, 111] on link "Notifications" at bounding box center [66, 118] width 118 height 23
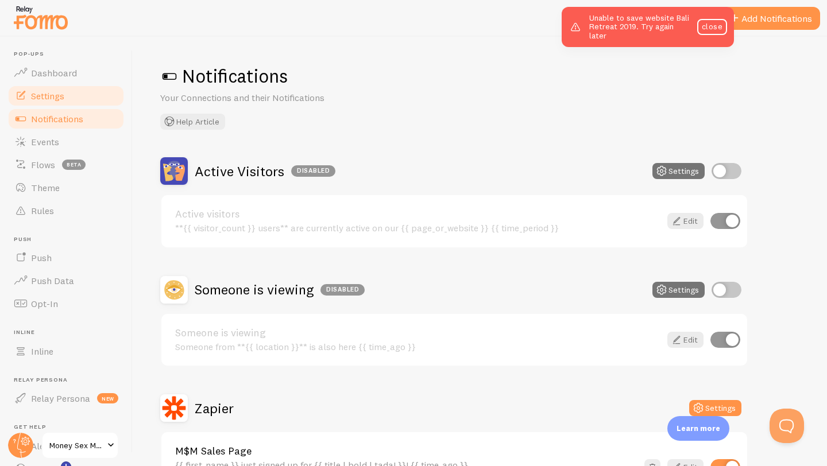
click at [59, 99] on span "Settings" at bounding box center [47, 95] width 33 height 11
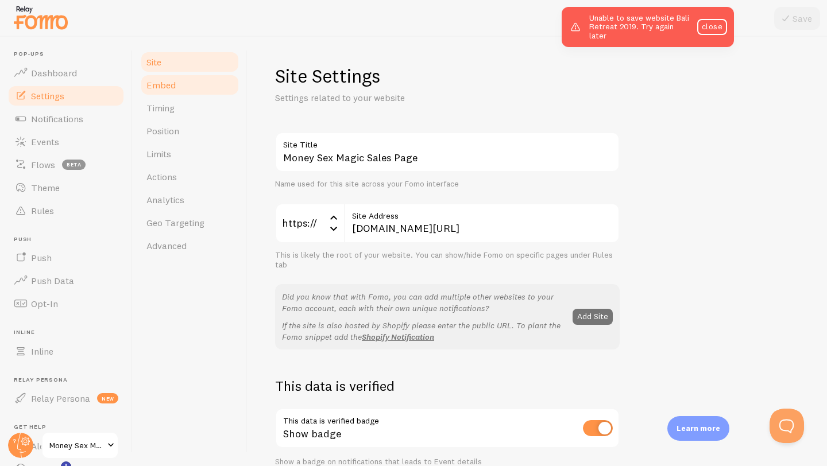
click at [161, 86] on span "Embed" at bounding box center [160, 84] width 29 height 11
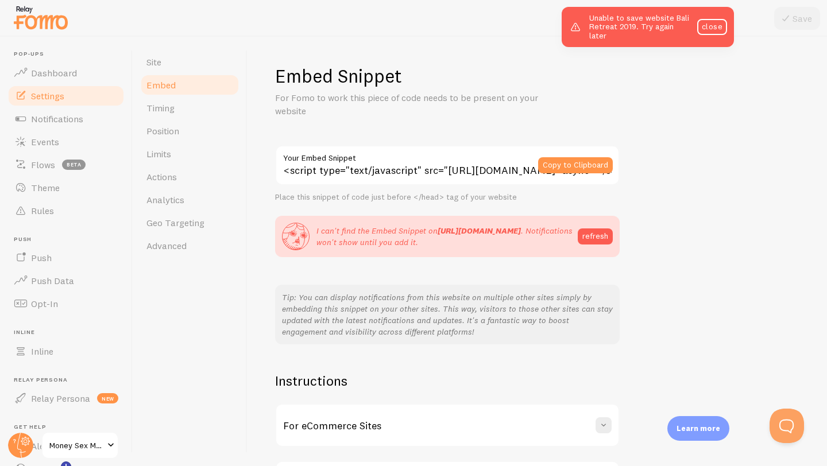
click at [44, 25] on img at bounding box center [40, 17] width 57 height 29
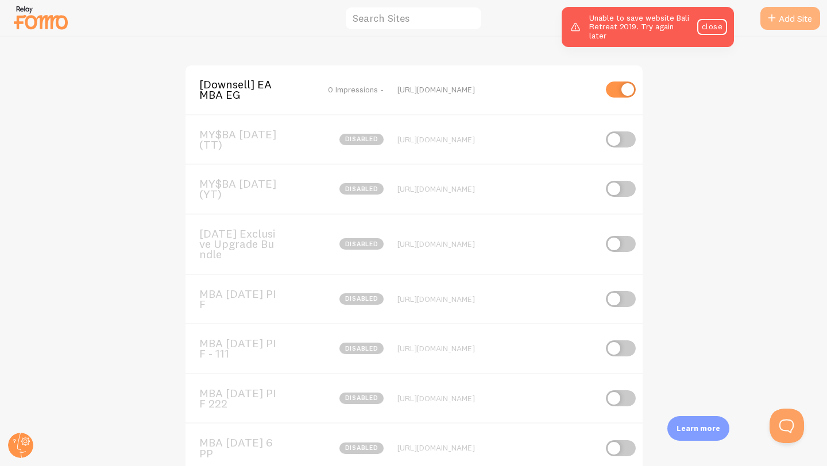
click at [797, 17] on link "Add Site" at bounding box center [790, 18] width 60 height 23
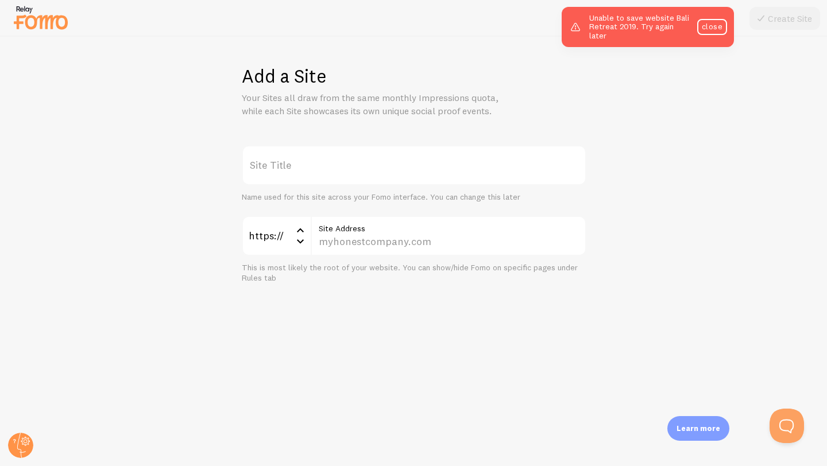
click at [338, 162] on label "Site Title" at bounding box center [414, 165] width 344 height 40
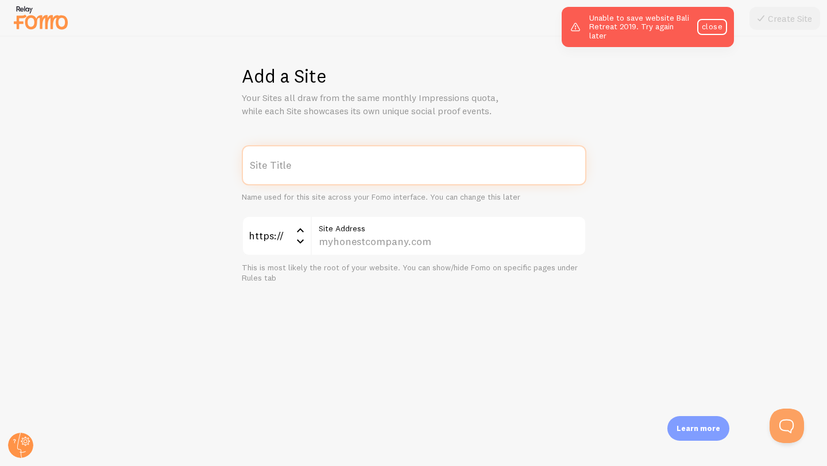
click at [338, 162] on input "Site Title" at bounding box center [414, 165] width 344 height 40
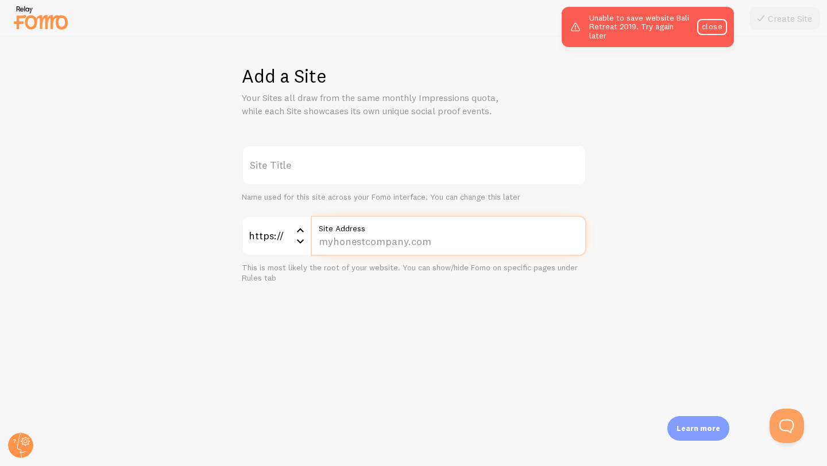
click at [354, 239] on input "Site Address" at bounding box center [449, 236] width 276 height 40
paste input "manifestationbabe.com/magicthankyou"
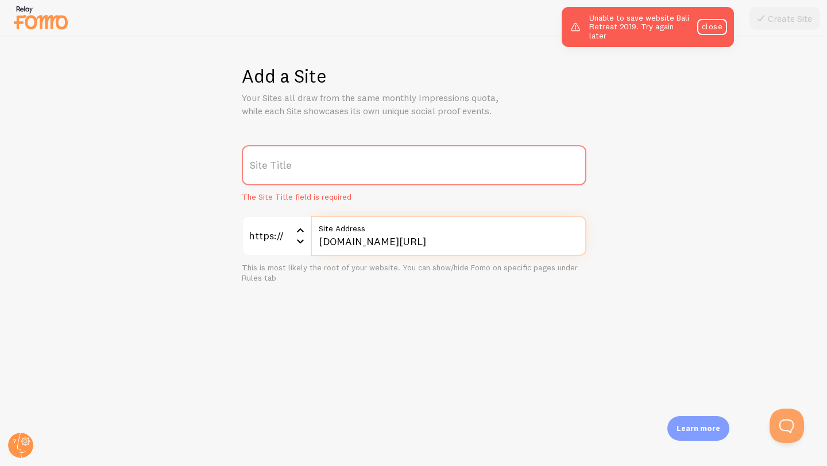
type input "manifestationbabe.com/magicthankyou"
click at [311, 164] on label "Site Title" at bounding box center [414, 165] width 344 height 40
click at [311, 164] on input "Site Title" at bounding box center [414, 165] width 344 height 40
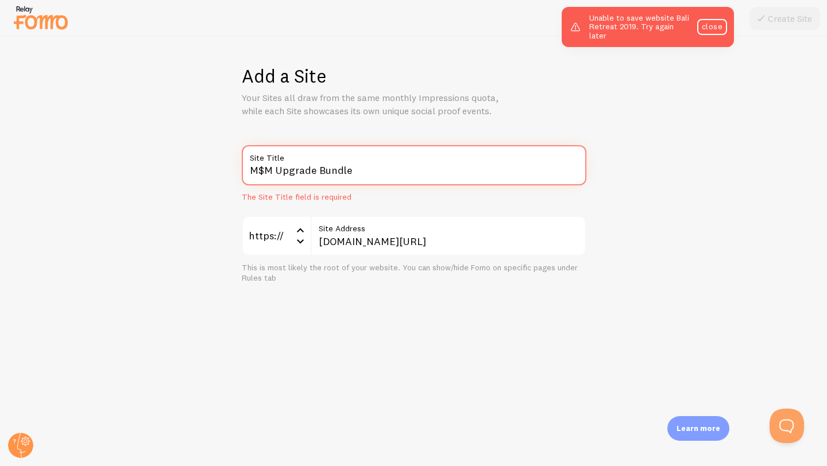
type input "M$M Upgrade Bundle"
click at [688, 144] on div "Add a Site Your Sites all draw from the same monthly Impressions quota, while e…" at bounding box center [414, 251] width 826 height 429
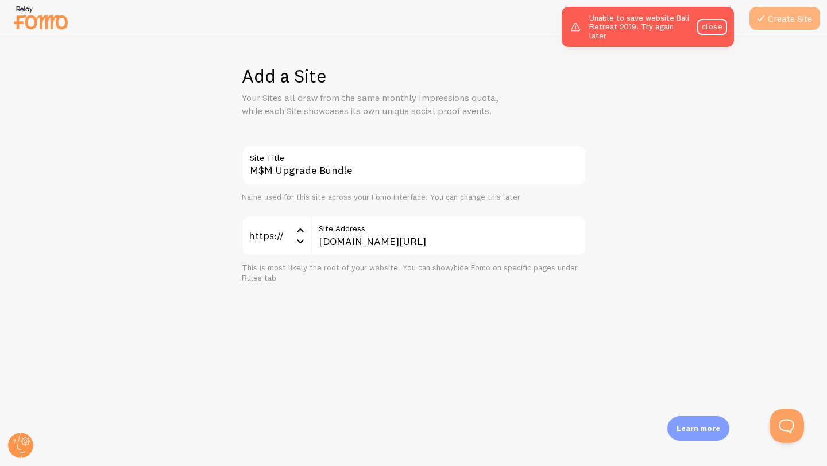
click at [788, 25] on button "Create Site" at bounding box center [784, 18] width 71 height 23
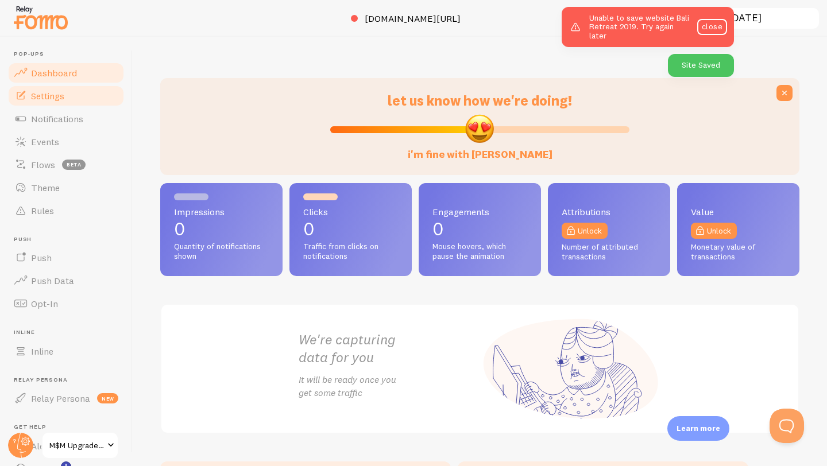
click at [55, 97] on span "Settings" at bounding box center [47, 95] width 33 height 11
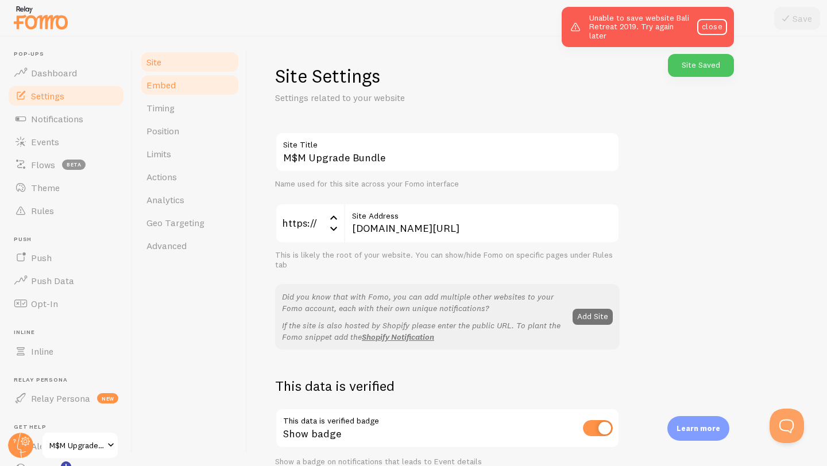
click at [194, 87] on link "Embed" at bounding box center [190, 84] width 100 height 23
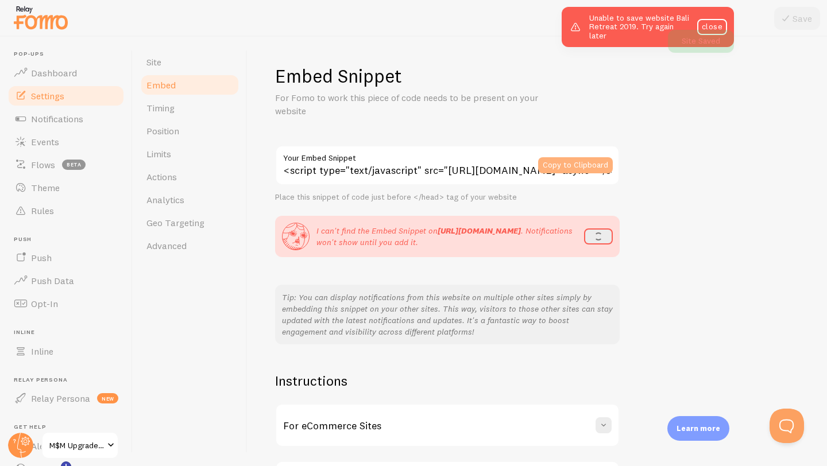
click at [559, 165] on button "Copy to Clipboard" at bounding box center [575, 165] width 75 height 16
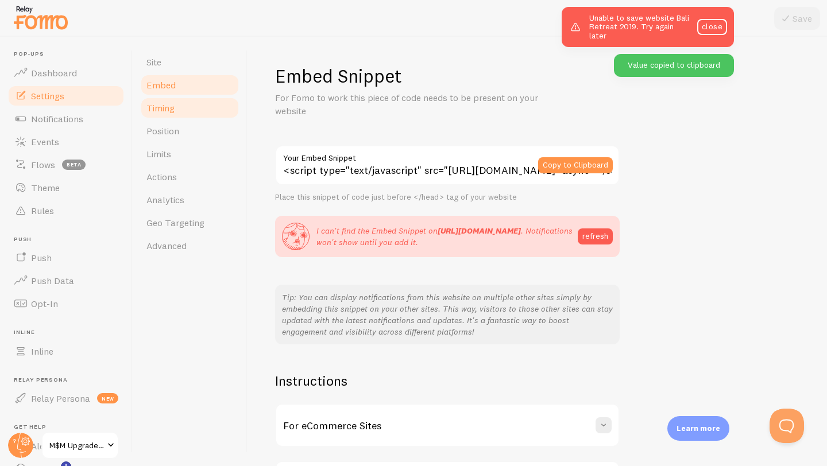
click at [154, 106] on span "Timing" at bounding box center [160, 107] width 28 height 11
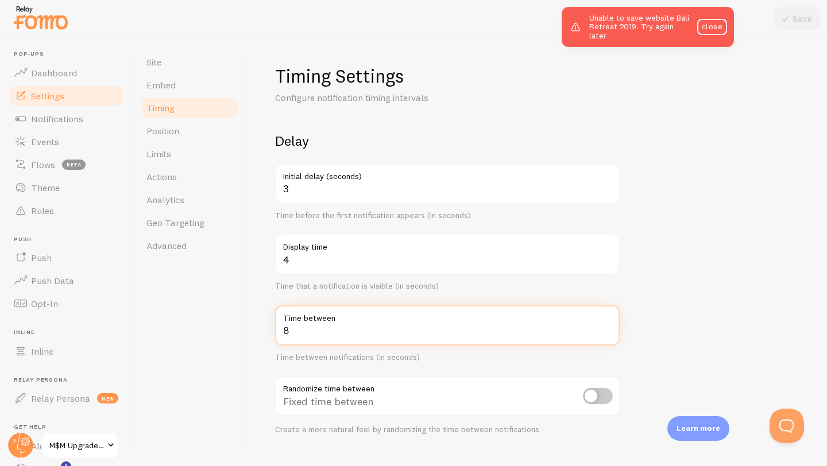
click at [303, 326] on input "8" at bounding box center [447, 325] width 344 height 40
type input "4"
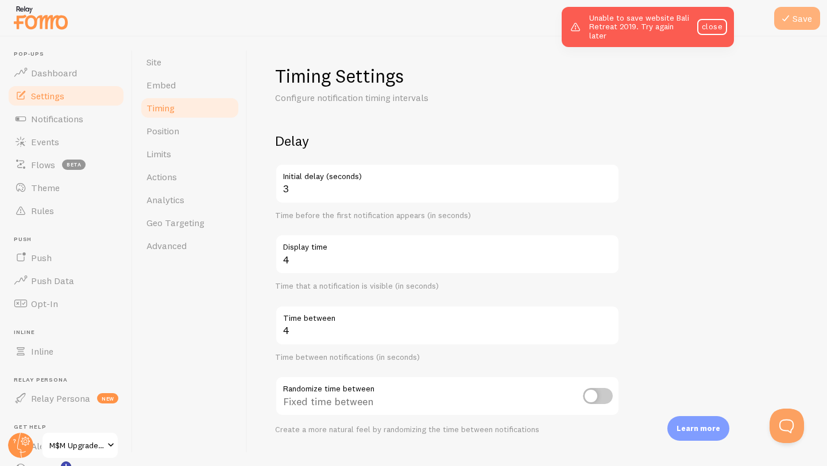
click at [788, 22] on icon at bounding box center [786, 18] width 14 height 14
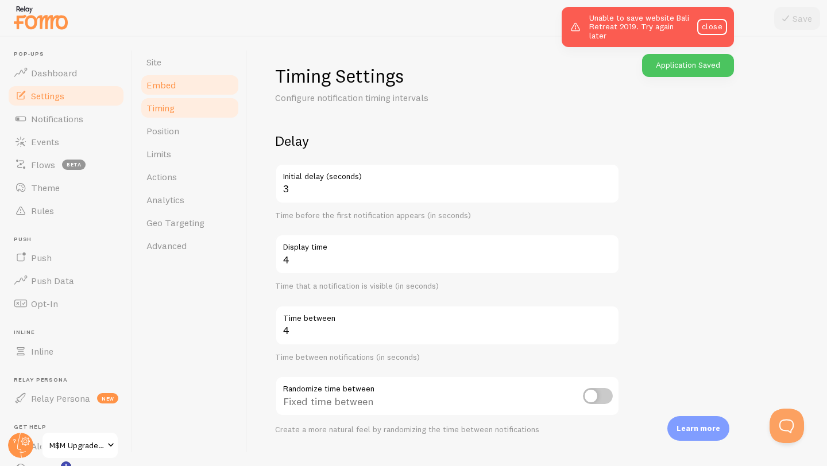
click at [164, 82] on span "Embed" at bounding box center [160, 84] width 29 height 11
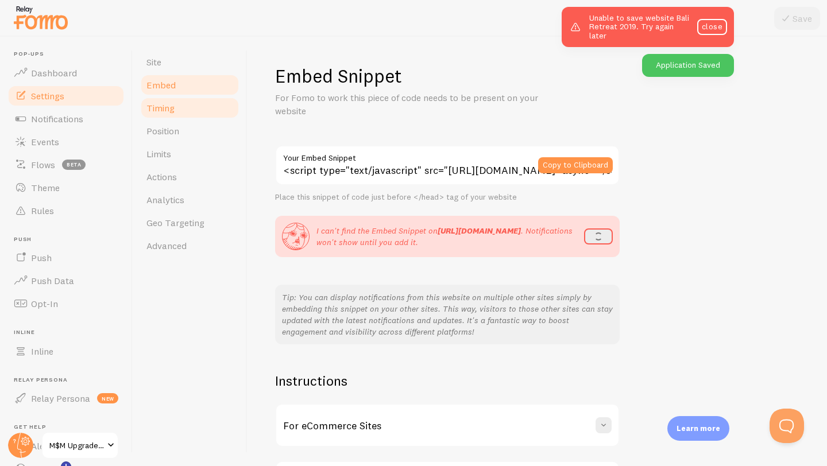
click at [163, 107] on span "Timing" at bounding box center [160, 107] width 28 height 11
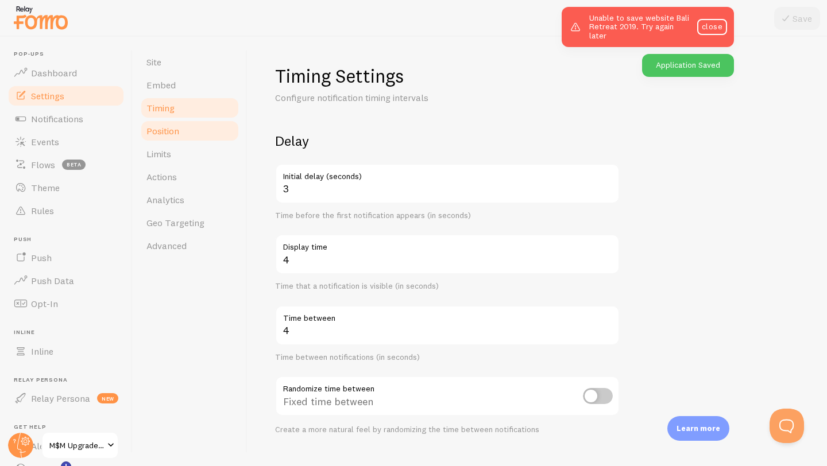
click at [163, 127] on span "Position" at bounding box center [162, 130] width 33 height 11
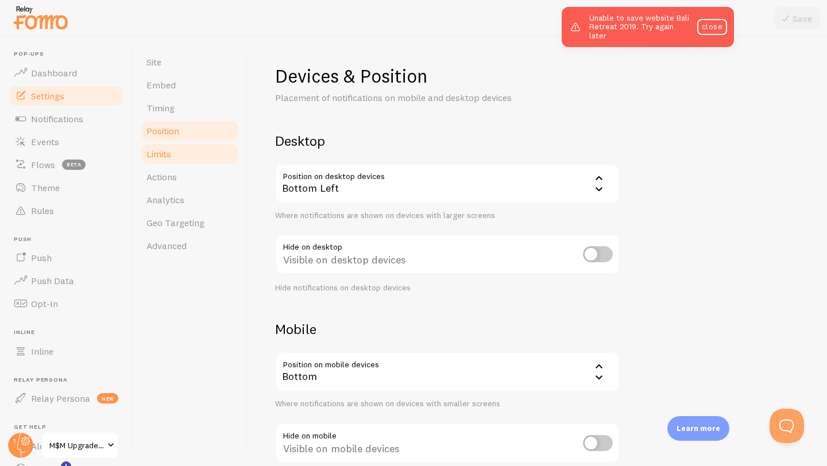
click at [162, 149] on span "Limits" at bounding box center [158, 153] width 25 height 11
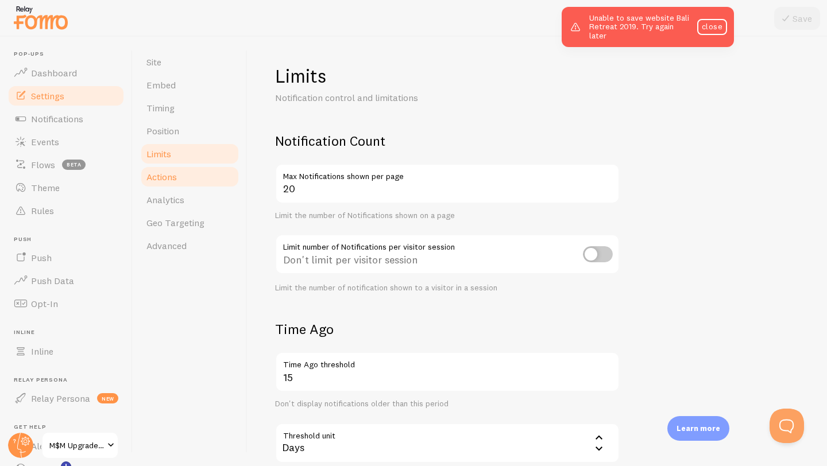
click at [161, 175] on span "Actions" at bounding box center [161, 176] width 30 height 11
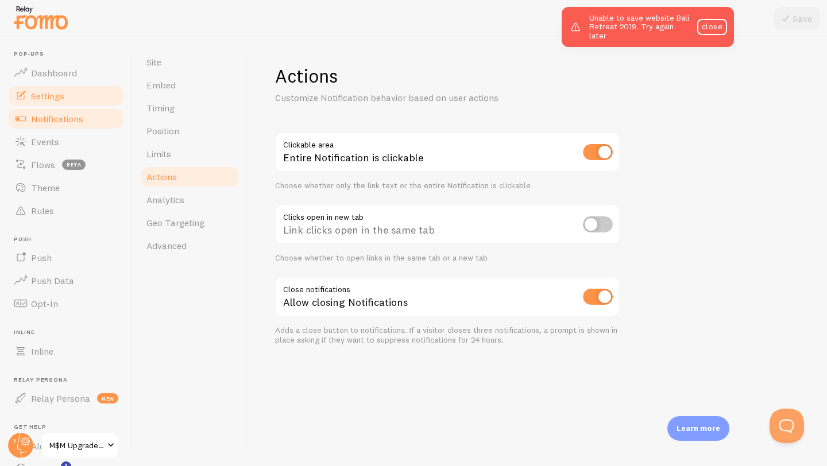
click at [78, 115] on span "Notifications" at bounding box center [57, 118] width 52 height 11
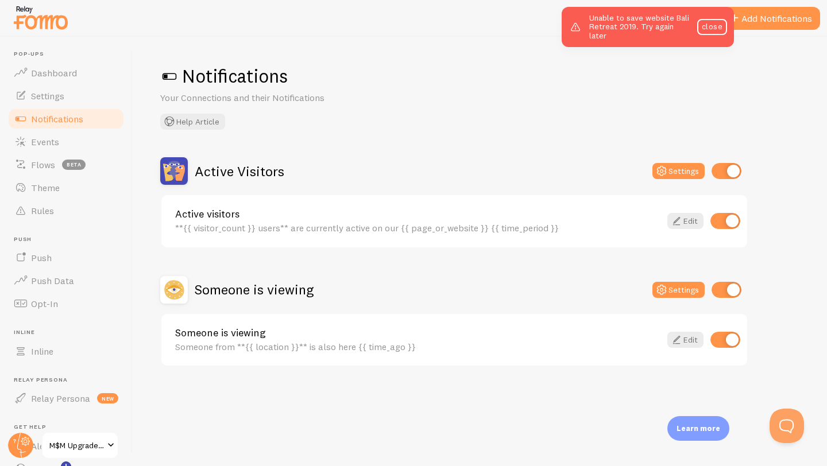
click at [721, 175] on input "checkbox" at bounding box center [726, 171] width 30 height 16
checkbox input "false"
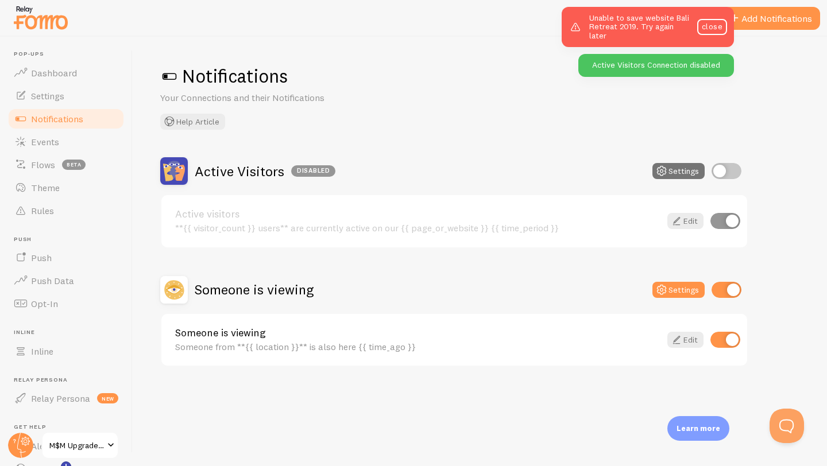
click at [719, 288] on input "checkbox" at bounding box center [726, 290] width 30 height 16
checkbox input "false"
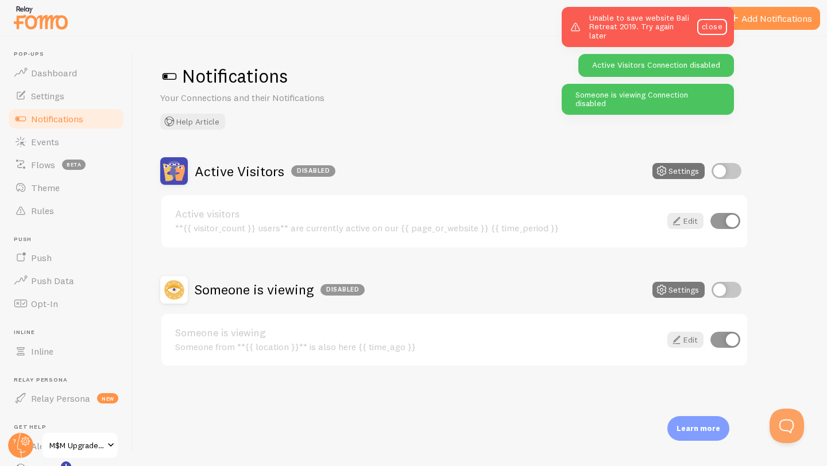
scroll to position [13, 0]
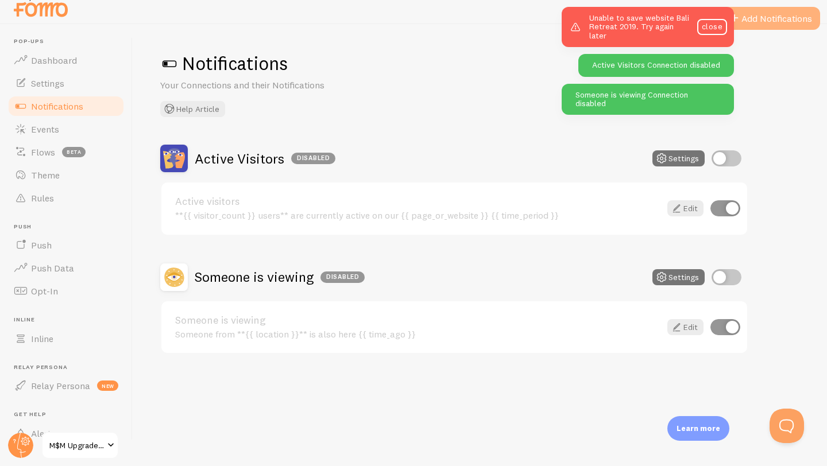
click at [780, 29] on button "Add Notifications" at bounding box center [771, 18] width 97 height 23
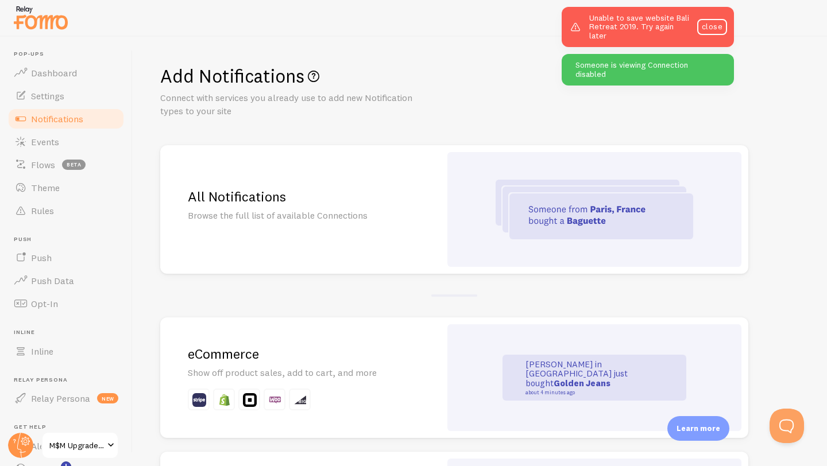
click at [439, 203] on div "All Notifications Browse the full list of available Connections" at bounding box center [300, 209] width 280 height 129
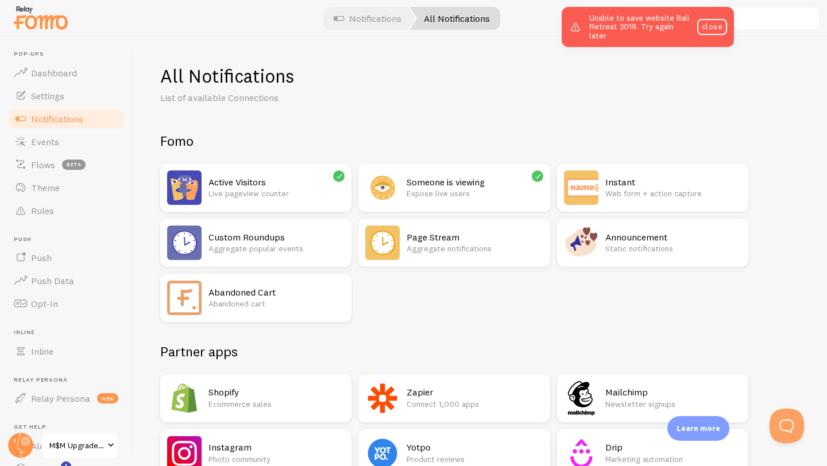
click at [447, 392] on h2 "Zapier" at bounding box center [474, 392] width 136 height 12
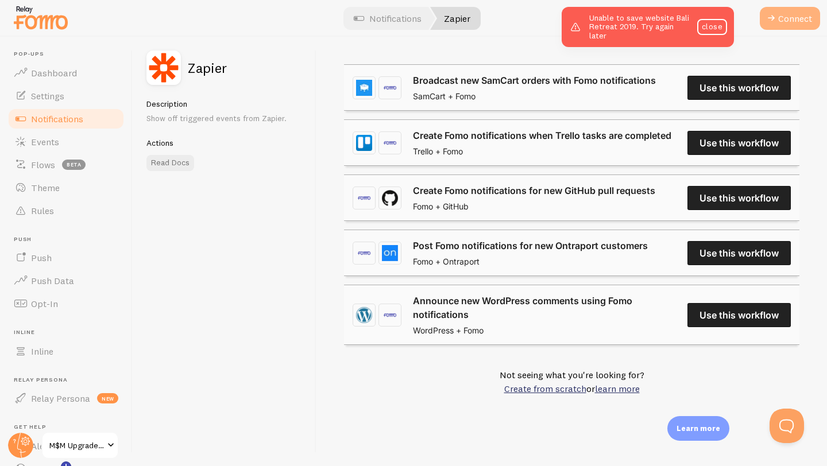
click at [795, 18] on button "Connect" at bounding box center [790, 18] width 60 height 23
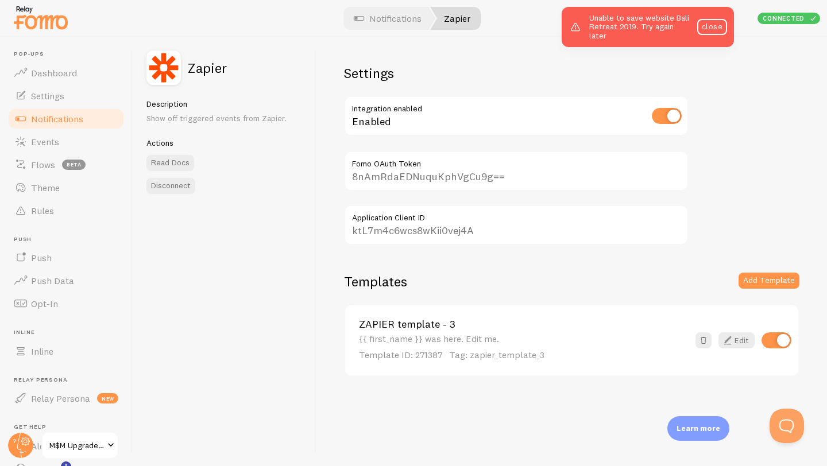
drag, startPoint x: 508, startPoint y: 176, endPoint x: 315, endPoint y: 173, distance: 192.9
click at [315, 176] on div "Zapier Description Show off triggered events from Zapier. Actions Read Docs Dis…" at bounding box center [480, 251] width 694 height 429
drag, startPoint x: 485, startPoint y: 230, endPoint x: 292, endPoint y: 230, distance: 193.5
click at [293, 230] on div "Zapier Description Show off triggered events from Zapier. Actions Read Docs Dis…" at bounding box center [480, 251] width 694 height 429
click at [736, 345] on link "Edit" at bounding box center [736, 340] width 36 height 16
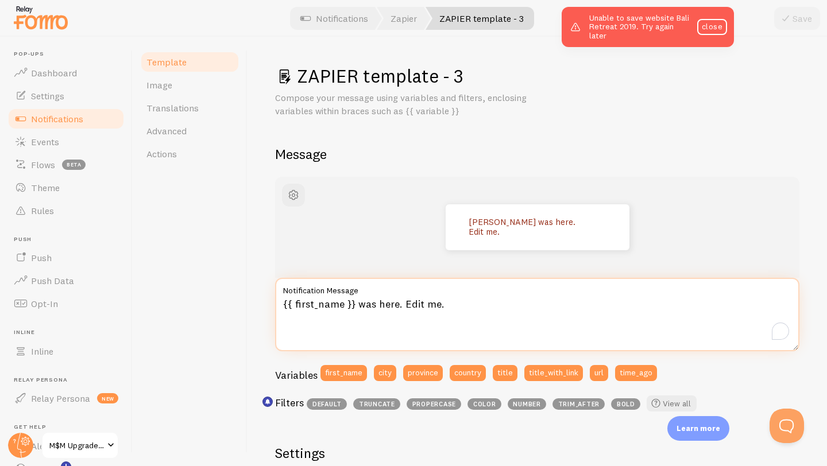
drag, startPoint x: 339, startPoint y: 308, endPoint x: 195, endPoint y: 306, distance: 144.1
click at [195, 306] on div "Template Image Translations Advanced Actions ZAPIER template - 3 Compose your m…" at bounding box center [480, 251] width 694 height 429
paste textarea "just signed up for {{ title | bold | tada! }}! {{ time_ago }}"
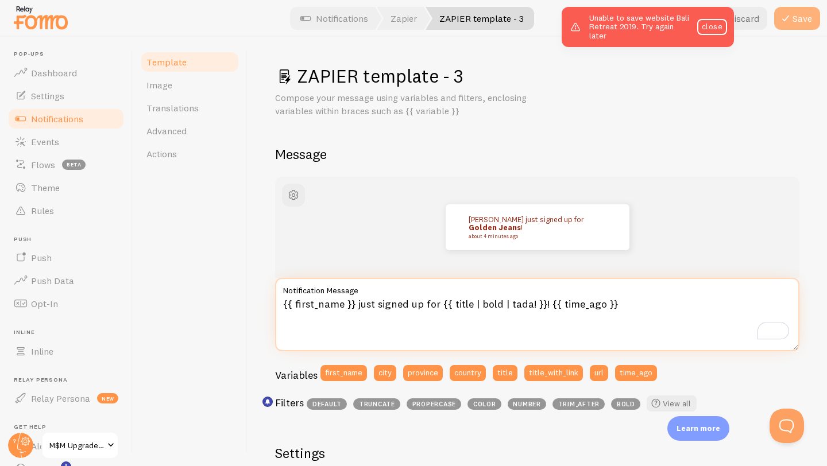
type textarea "{{ first_name }} just signed up for {{ title | bold | tada! }}! {{ time_ago }}"
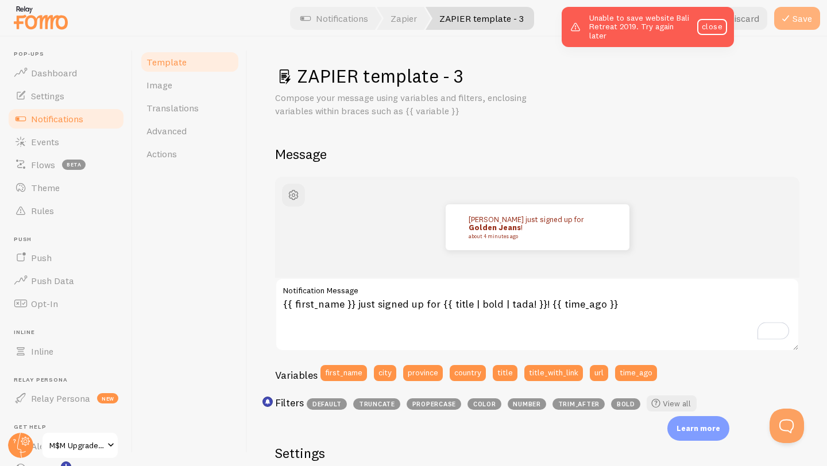
click at [800, 20] on button "Save" at bounding box center [797, 18] width 46 height 23
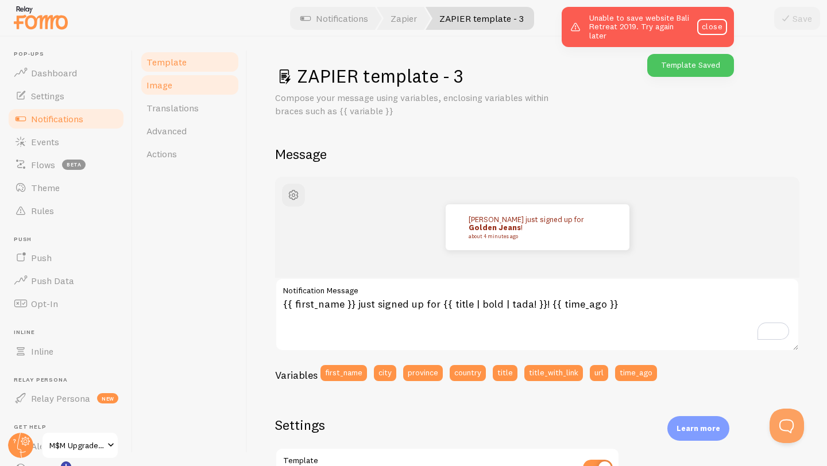
click at [164, 86] on span "Image" at bounding box center [159, 84] width 26 height 11
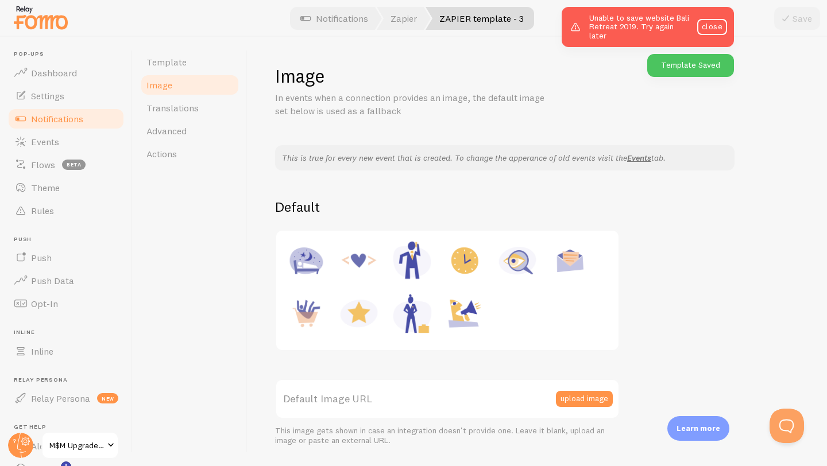
scroll to position [176, 0]
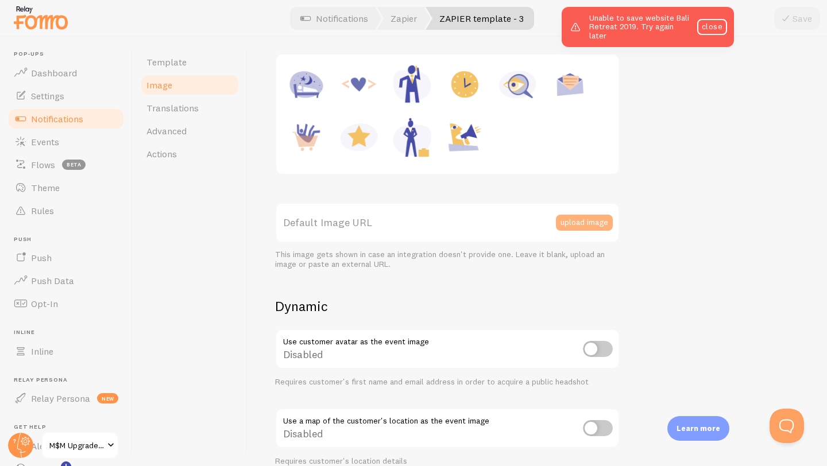
click at [578, 218] on button "upload image" at bounding box center [584, 223] width 57 height 16
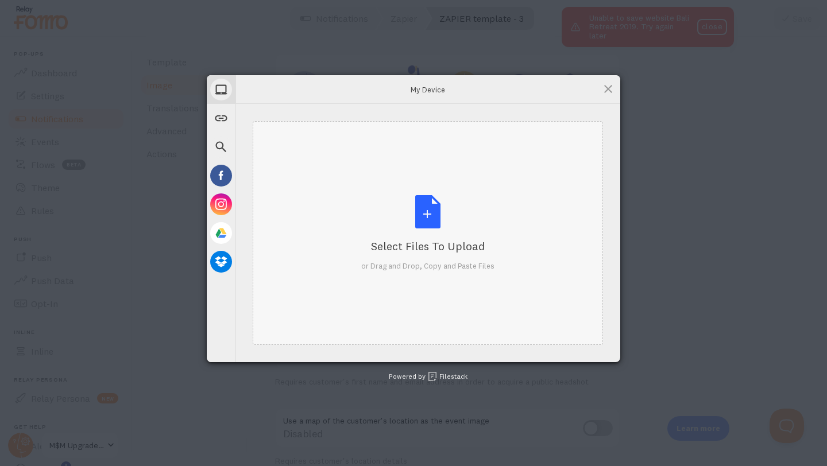
click at [432, 206] on div "Select Files to Upload or Drag and Drop, Copy and Paste Files" at bounding box center [427, 233] width 133 height 76
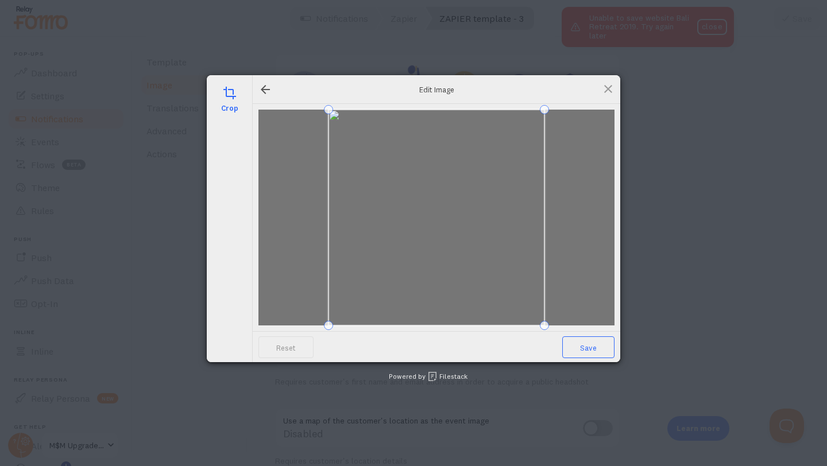
click at [588, 350] on span "Save" at bounding box center [588, 347] width 52 height 22
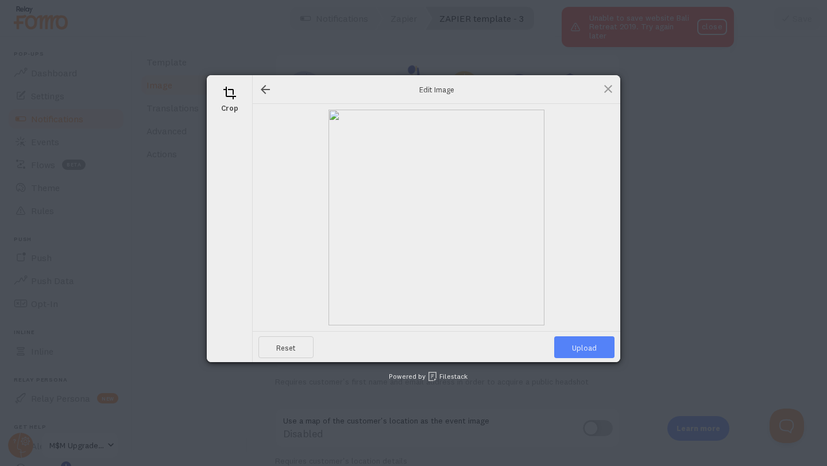
click at [591, 357] on span "Upload" at bounding box center [584, 347] width 60 height 22
type input "https://process.filestackapi.com/ApqhzE1ldTzuKSj33adqez/resize=width:170,height…"
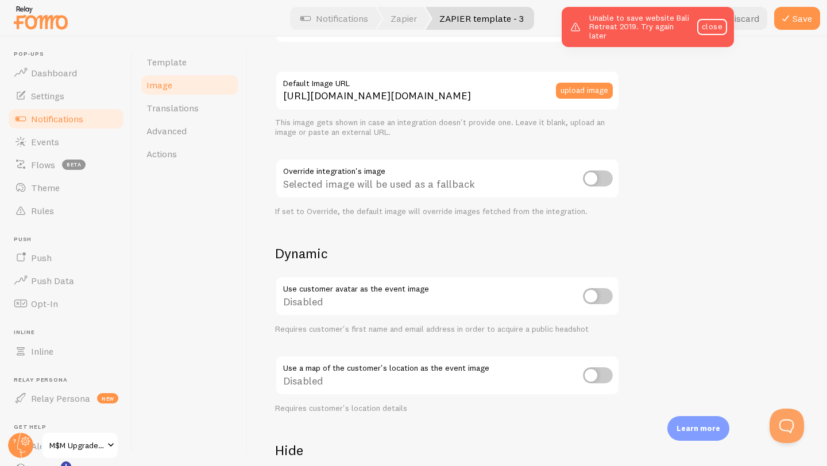
scroll to position [439, 0]
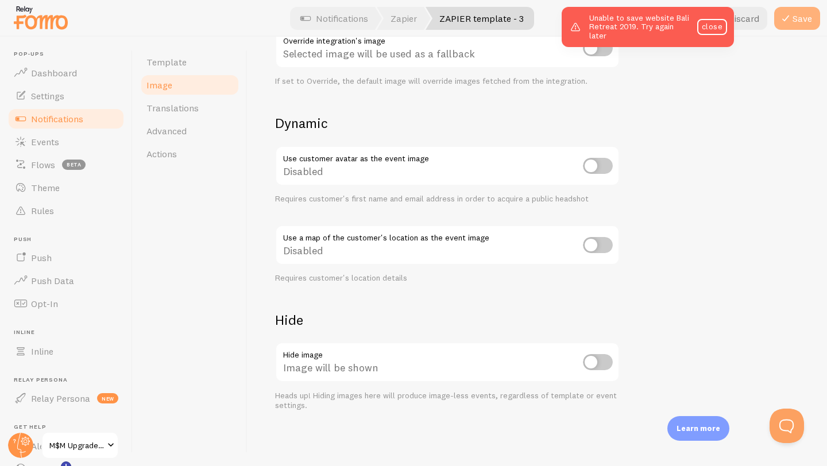
click at [797, 18] on button "Save" at bounding box center [797, 18] width 46 height 23
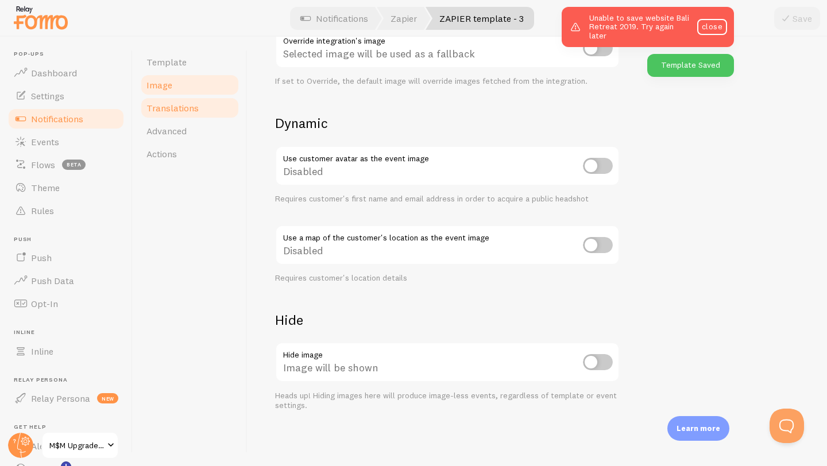
click at [204, 108] on link "Translations" at bounding box center [190, 107] width 100 height 23
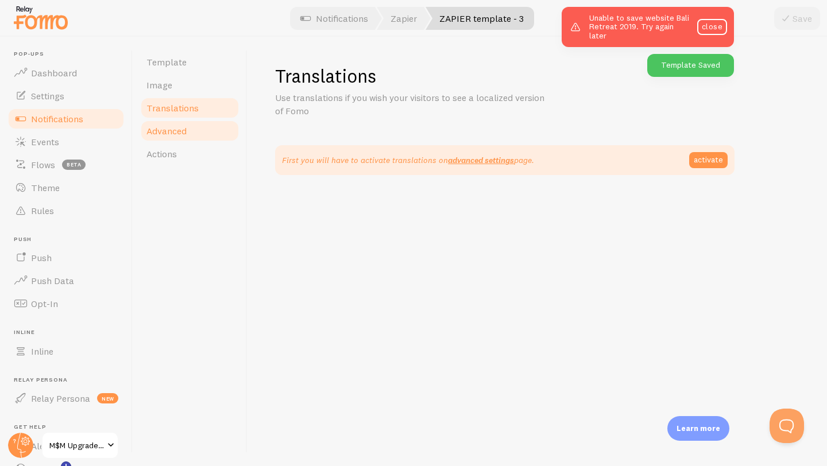
click at [196, 125] on link "Advanced" at bounding box center [190, 130] width 100 height 23
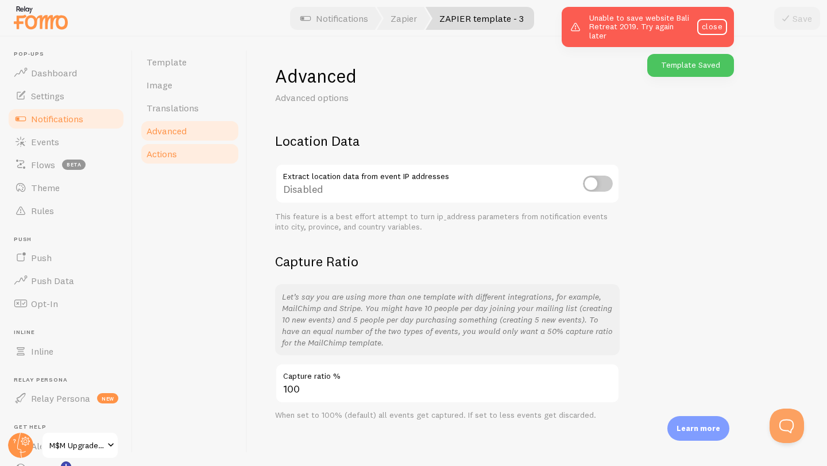
click at [191, 150] on link "Actions" at bounding box center [190, 153] width 100 height 23
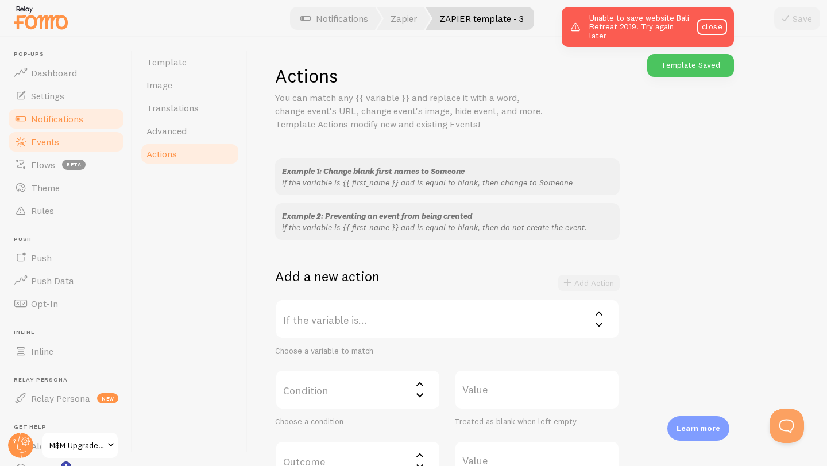
click at [61, 143] on link "Events" at bounding box center [66, 141] width 118 height 23
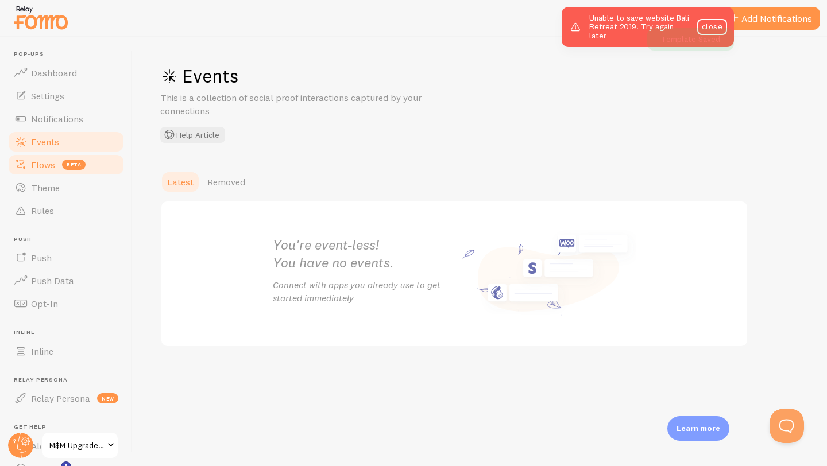
click at [54, 164] on span "Flows" at bounding box center [43, 164] width 24 height 11
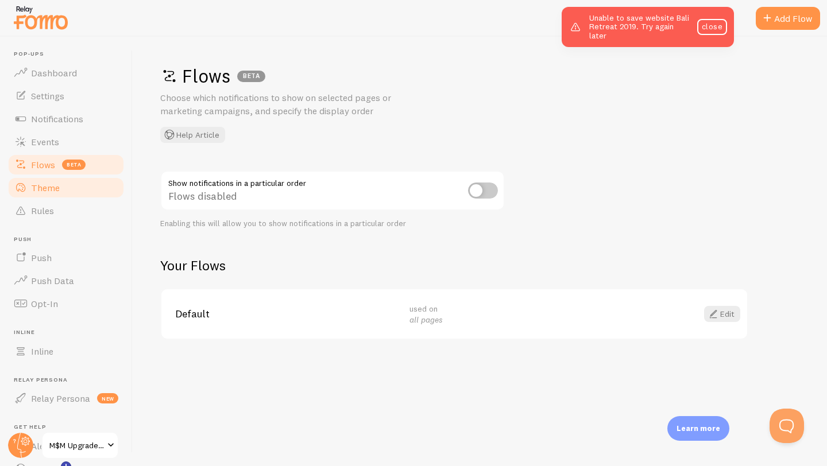
click at [46, 185] on span "Theme" at bounding box center [45, 187] width 29 height 11
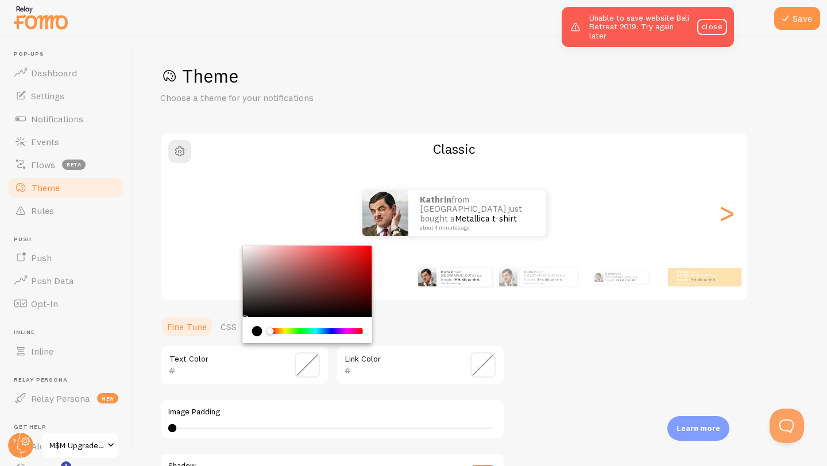
click at [247, 373] on input "text" at bounding box center [228, 371] width 105 height 14
paste input "962d18"
type input "962d18"
click at [496, 95] on div "Theme Choose a theme for your notifications" at bounding box center [479, 84] width 639 height 40
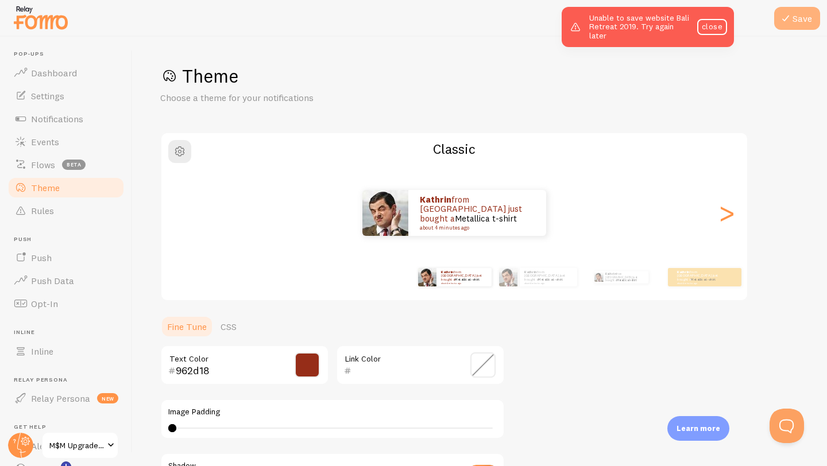
click at [806, 22] on button "Save" at bounding box center [797, 18] width 46 height 23
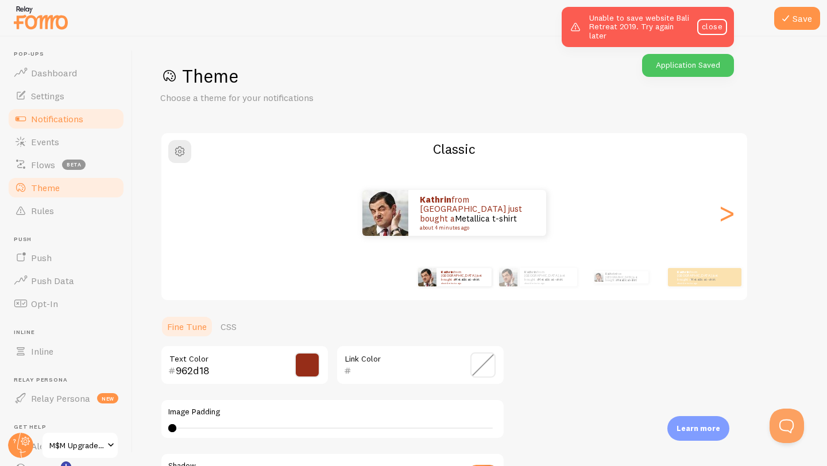
click at [52, 121] on span "Notifications" at bounding box center [57, 118] width 52 height 11
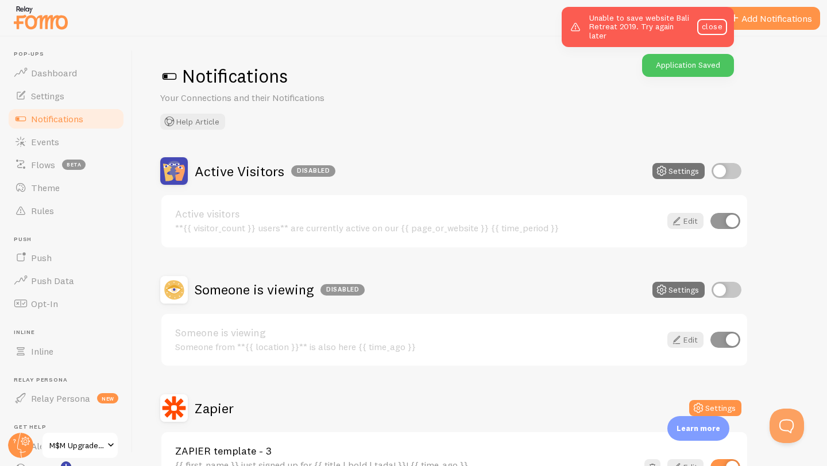
click at [52, 108] on link "Notifications" at bounding box center [66, 118] width 118 height 23
click at [51, 95] on span "Settings" at bounding box center [47, 95] width 33 height 11
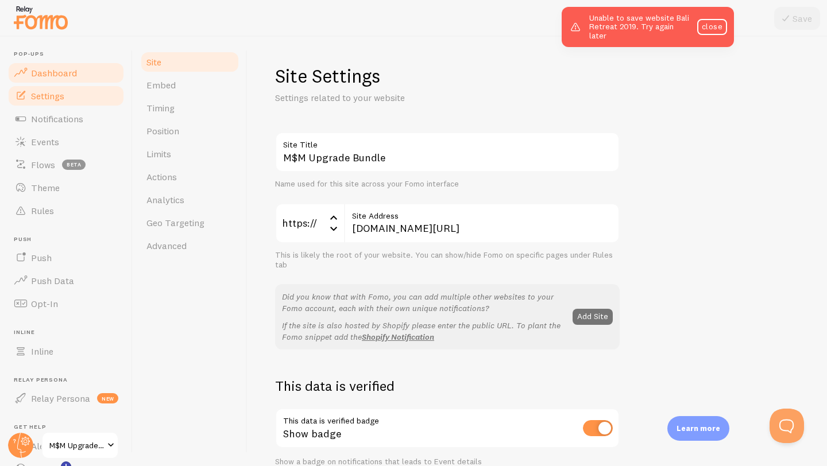
click at [53, 65] on link "Dashboard" at bounding box center [66, 72] width 118 height 23
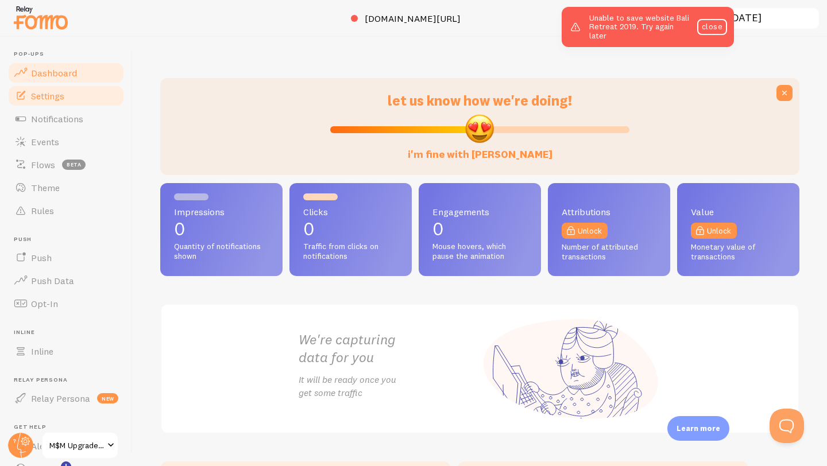
click at [48, 91] on span "Settings" at bounding box center [47, 95] width 33 height 11
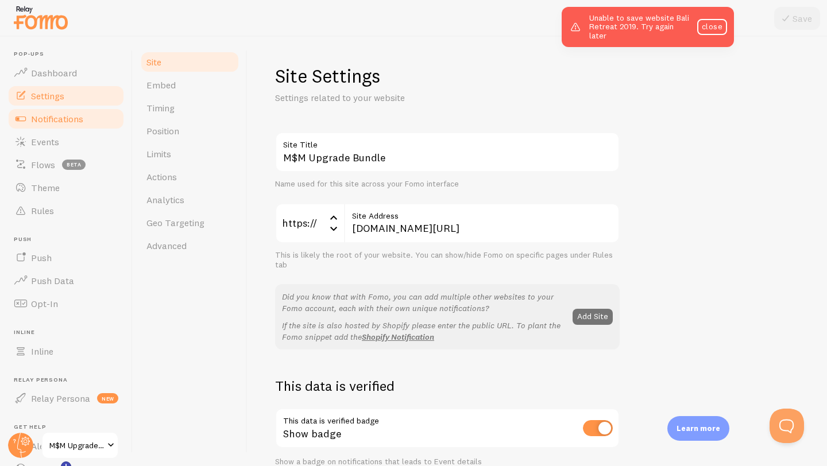
click at [42, 116] on span "Notifications" at bounding box center [57, 118] width 52 height 11
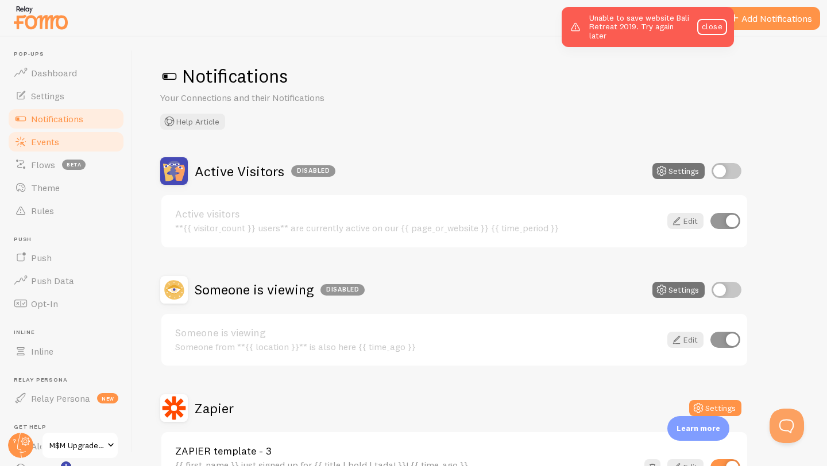
click at [40, 137] on span "Events" at bounding box center [45, 141] width 28 height 11
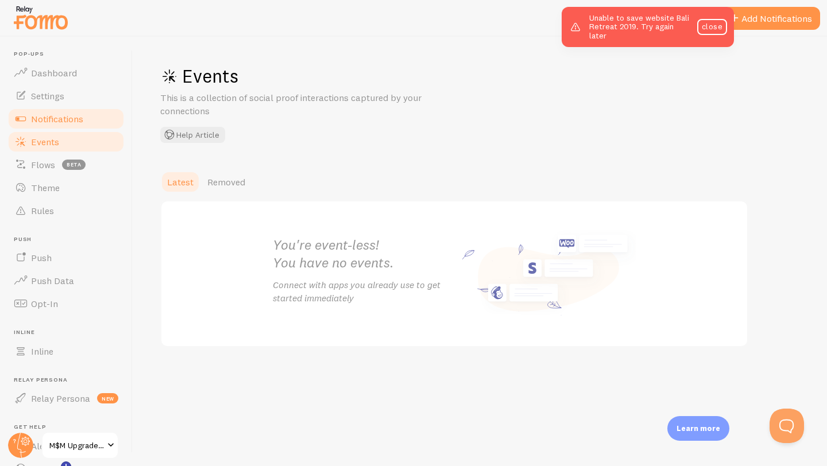
click at [41, 111] on link "Notifications" at bounding box center [66, 118] width 118 height 23
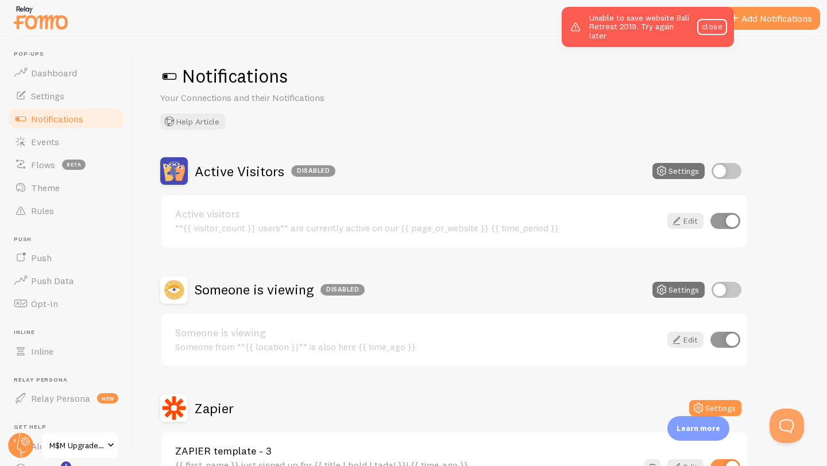
scroll to position [92, 0]
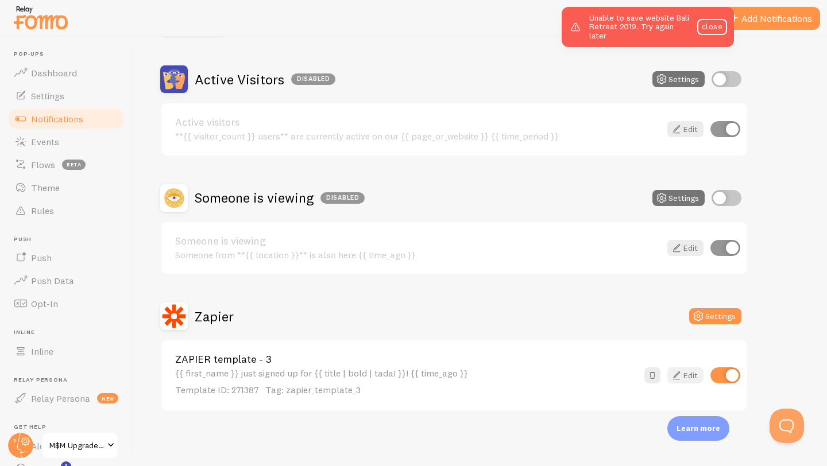
click at [684, 373] on link "Edit" at bounding box center [685, 375] width 36 height 16
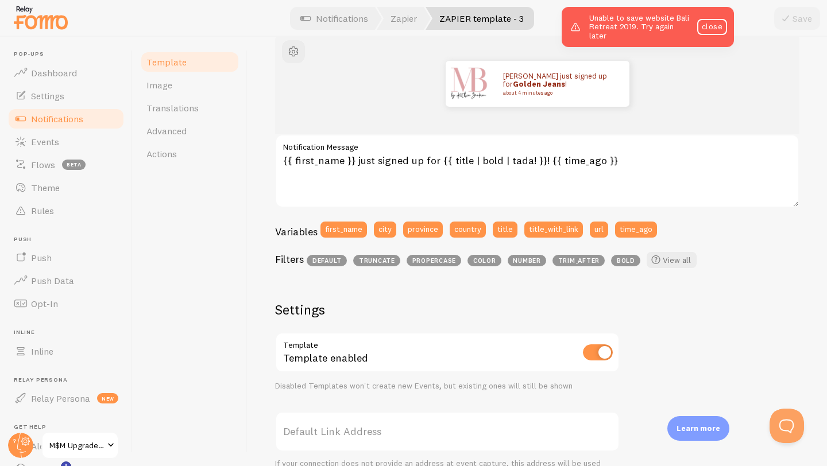
scroll to position [392, 0]
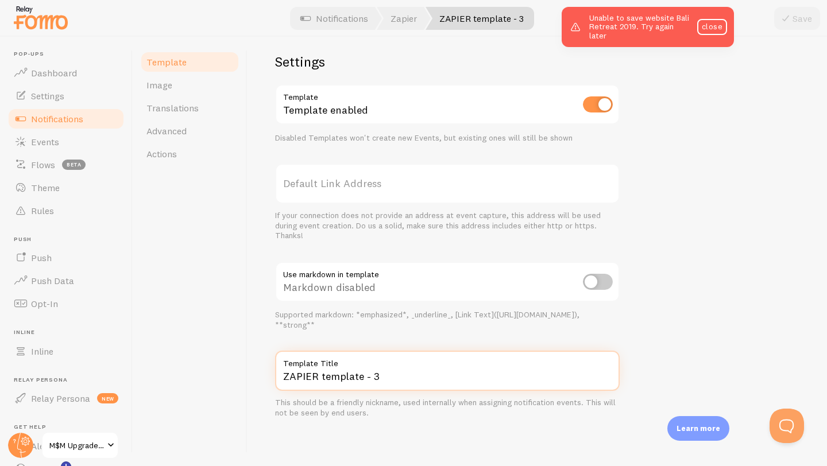
drag, startPoint x: 381, startPoint y: 379, endPoint x: 167, endPoint y: 363, distance: 214.1
click at [170, 369] on div "Template Image Translations Advanced Actions ZAPIER template - 3 Compose your m…" at bounding box center [480, 251] width 694 height 429
type input "N"
type input "M$M Upgrade Bundle"
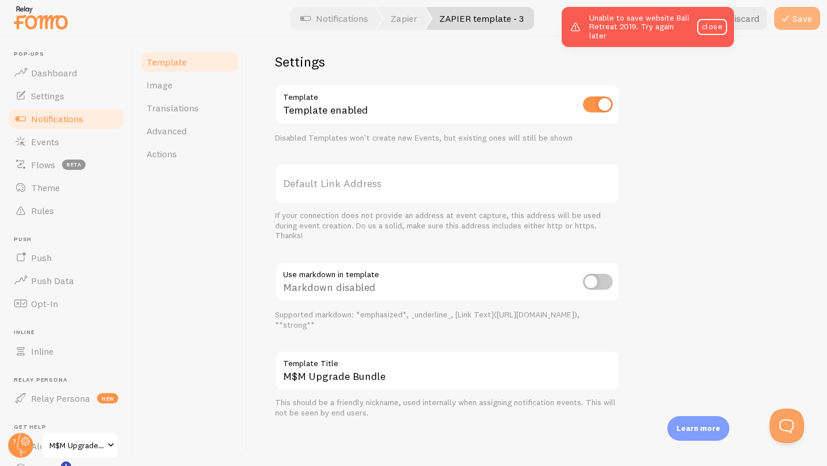
click at [788, 22] on icon at bounding box center [786, 18] width 14 height 14
click at [47, 97] on span "Settings" at bounding box center [47, 95] width 33 height 11
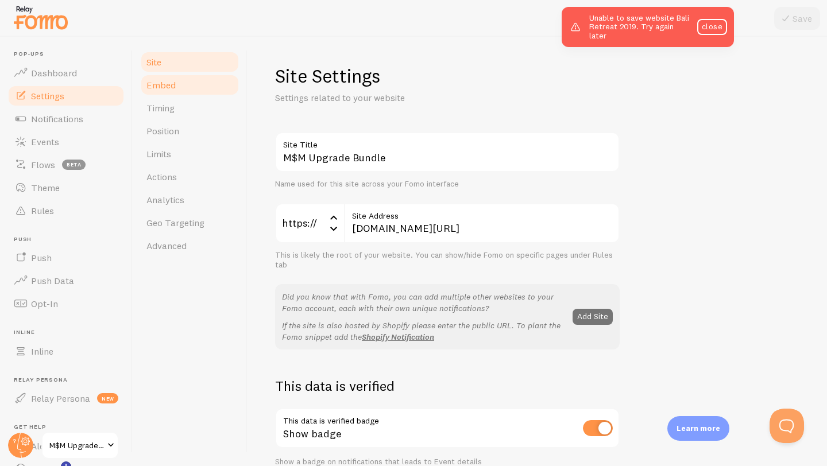
click at [164, 85] on span "Embed" at bounding box center [160, 84] width 29 height 11
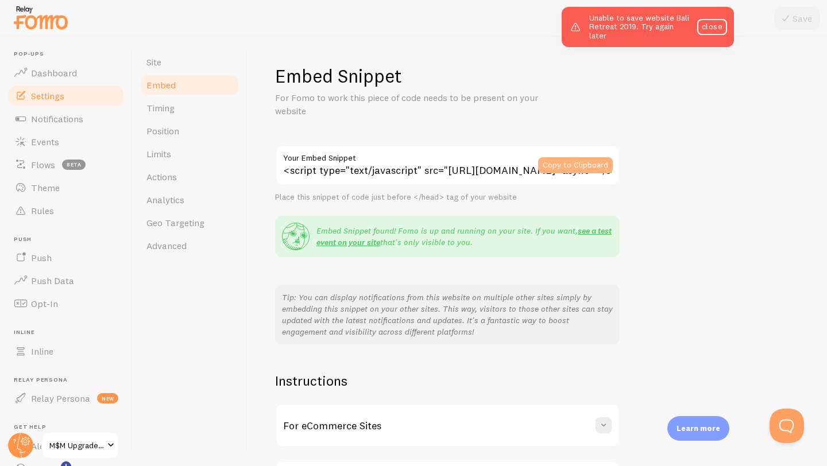
click at [574, 164] on button "Copy to Clipboard" at bounding box center [575, 165] width 75 height 16
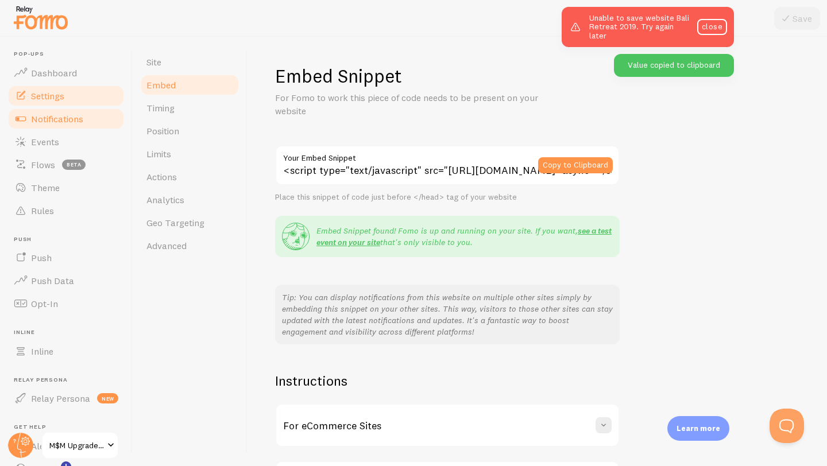
click at [25, 119] on span at bounding box center [21, 119] width 14 height 14
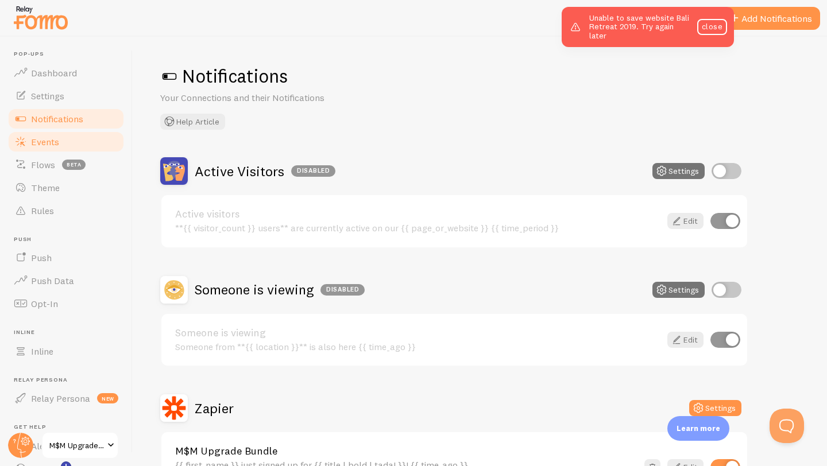
click at [27, 135] on span at bounding box center [21, 142] width 14 height 14
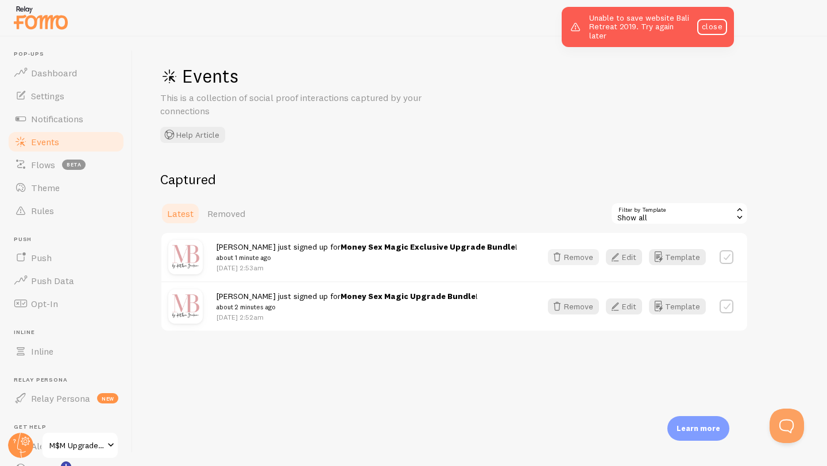
click at [574, 258] on button "Remove" at bounding box center [573, 257] width 51 height 16
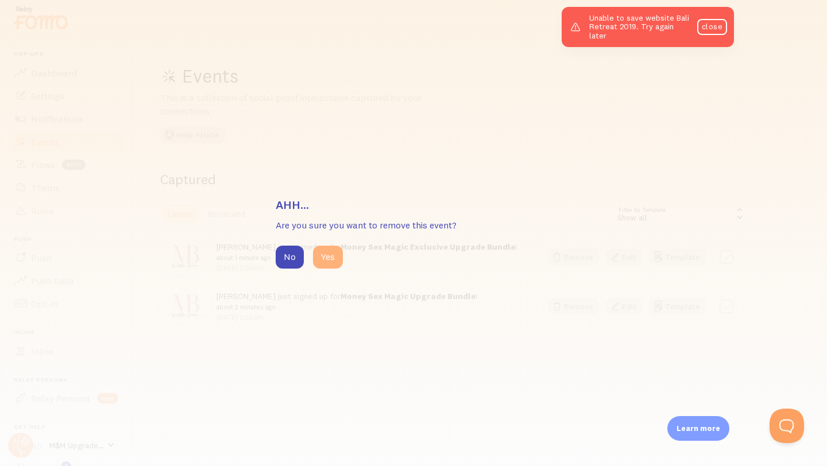
click at [328, 259] on button "Yes" at bounding box center [328, 257] width 30 height 23
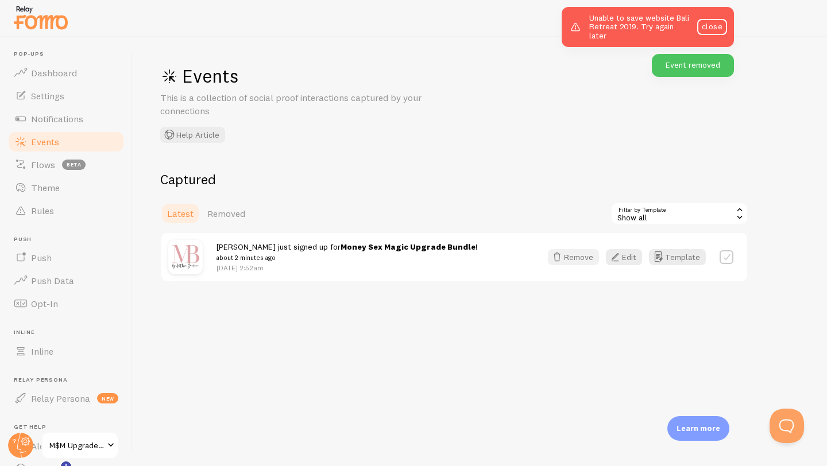
click at [574, 259] on button "Remove" at bounding box center [573, 257] width 51 height 16
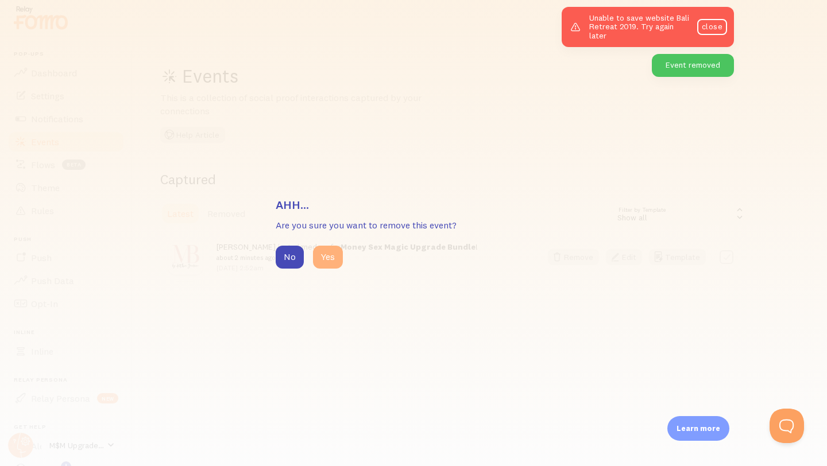
click at [331, 253] on button "Yes" at bounding box center [328, 257] width 30 height 23
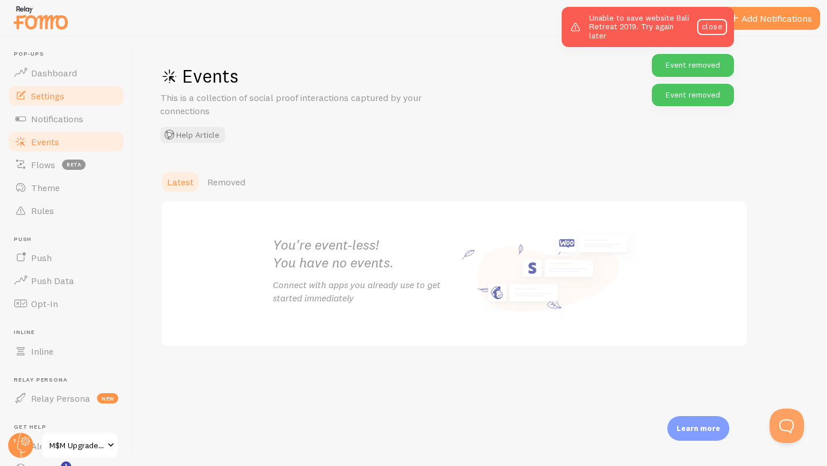
click at [47, 96] on span "Settings" at bounding box center [47, 95] width 33 height 11
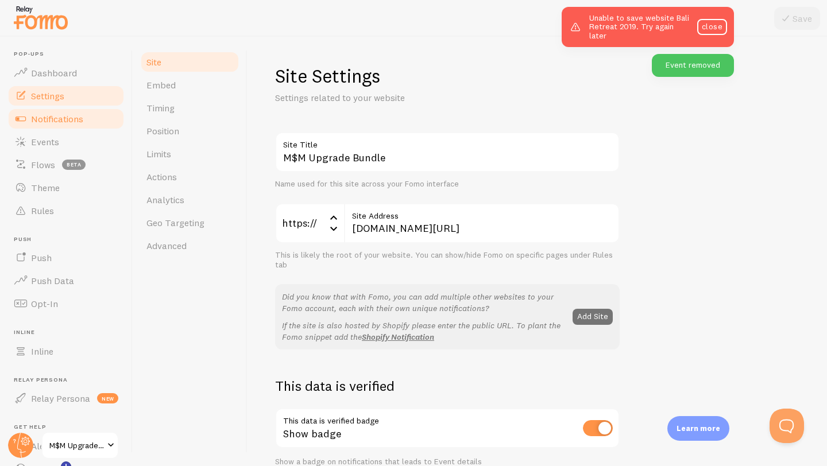
click at [46, 122] on span "Notifications" at bounding box center [57, 118] width 52 height 11
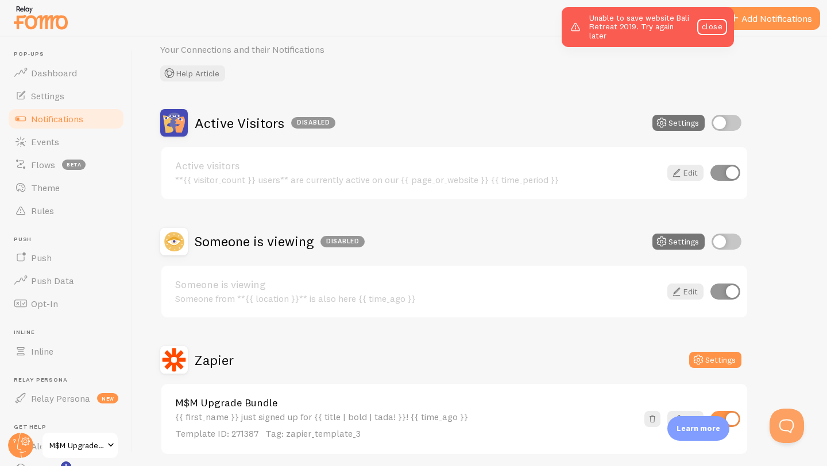
scroll to position [92, 0]
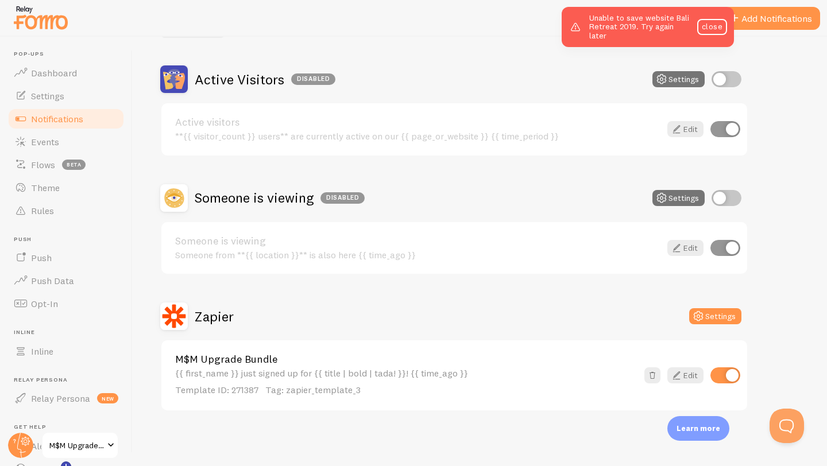
click at [338, 375] on div "{{ first_name }} just signed up for {{ title | bold | tada! }}! {{ time_ago }} …" at bounding box center [406, 382] width 462 height 28
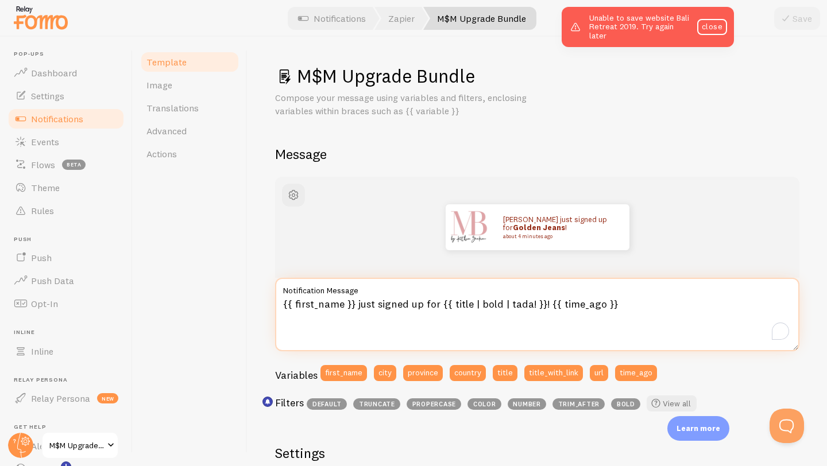
click at [437, 307] on textarea "{{ first_name }} just signed up for {{ title | bold | tada! }}! {{ time_ago }}" at bounding box center [537, 314] width 524 height 73
type textarea "{{ first_name }} just signed up for the {{ title | bold | tada! }}! {{ time_ago…"
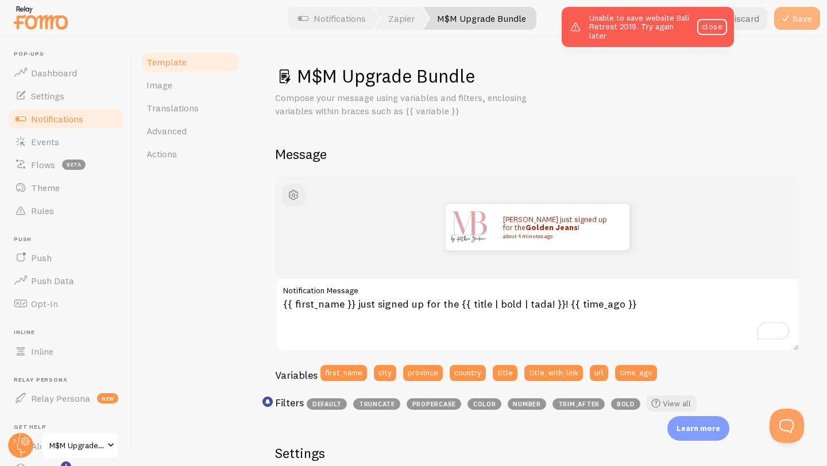
click at [795, 17] on button "Save" at bounding box center [797, 18] width 46 height 23
